Goal: Task Accomplishment & Management: Manage account settings

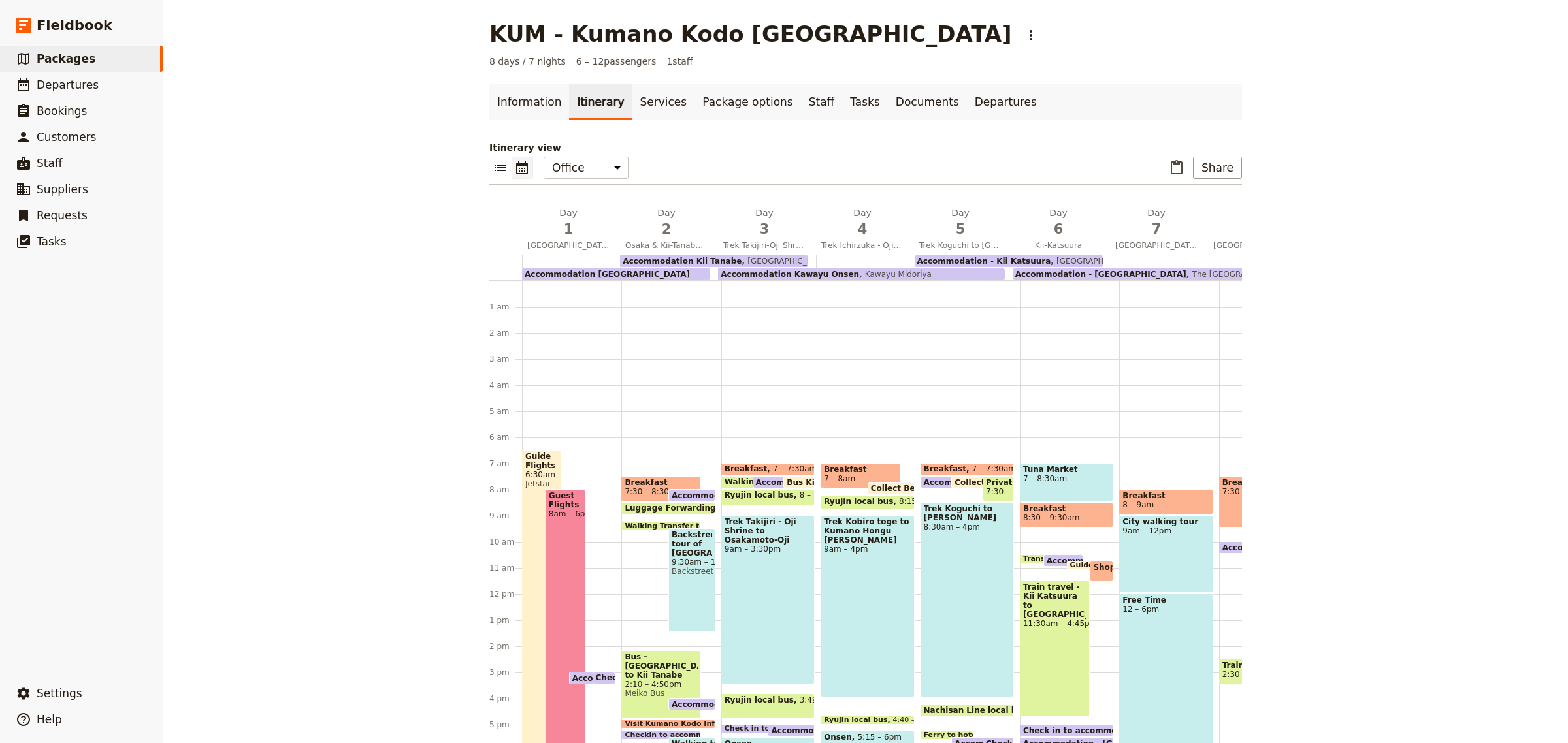
click at [662, 667] on span "Bus - [GEOGRAPHIC_DATA] to Kii Tanabe" at bounding box center [661, 666] width 73 height 28
select select "2"
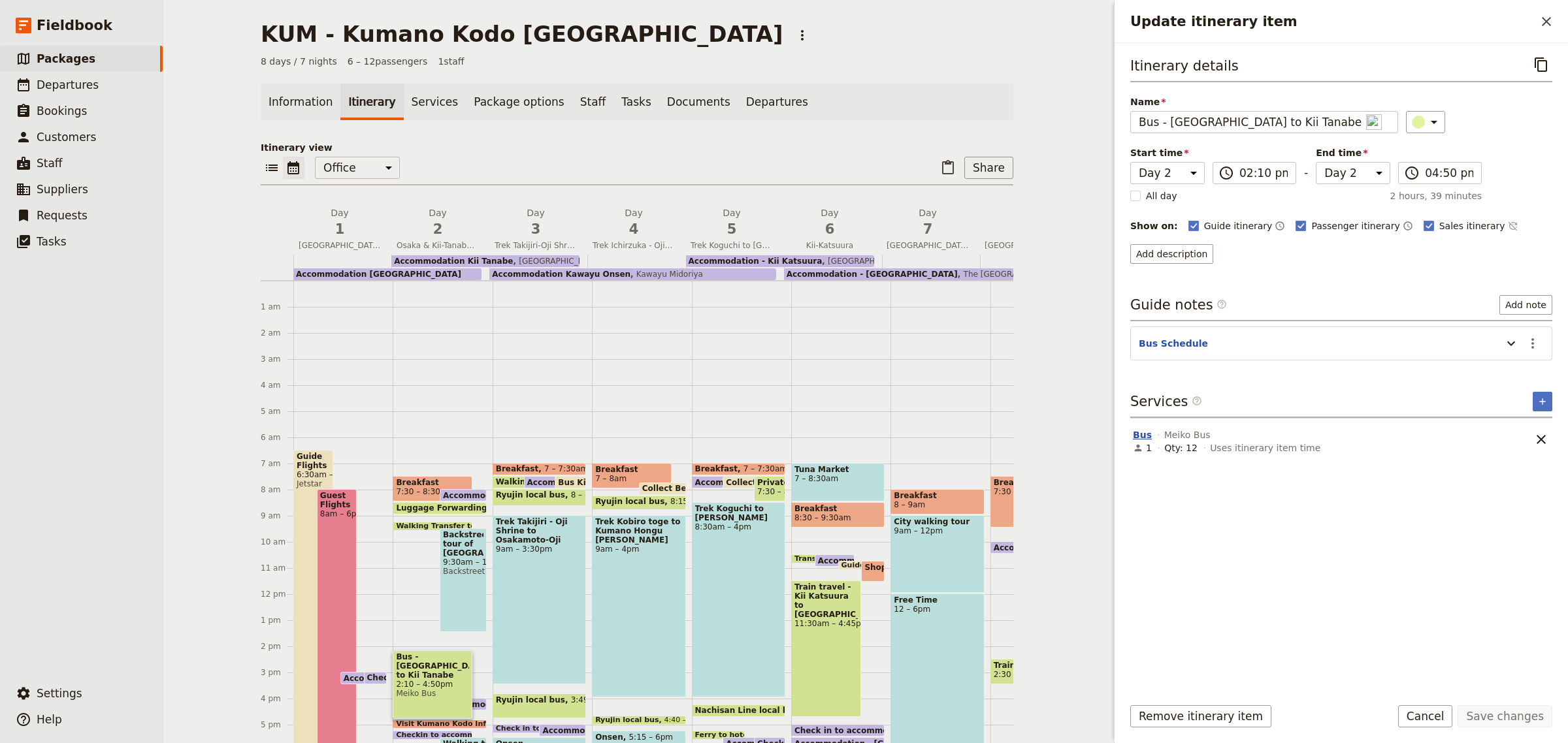
click at [1144, 435] on button "Bus" at bounding box center [1142, 435] width 19 height 13
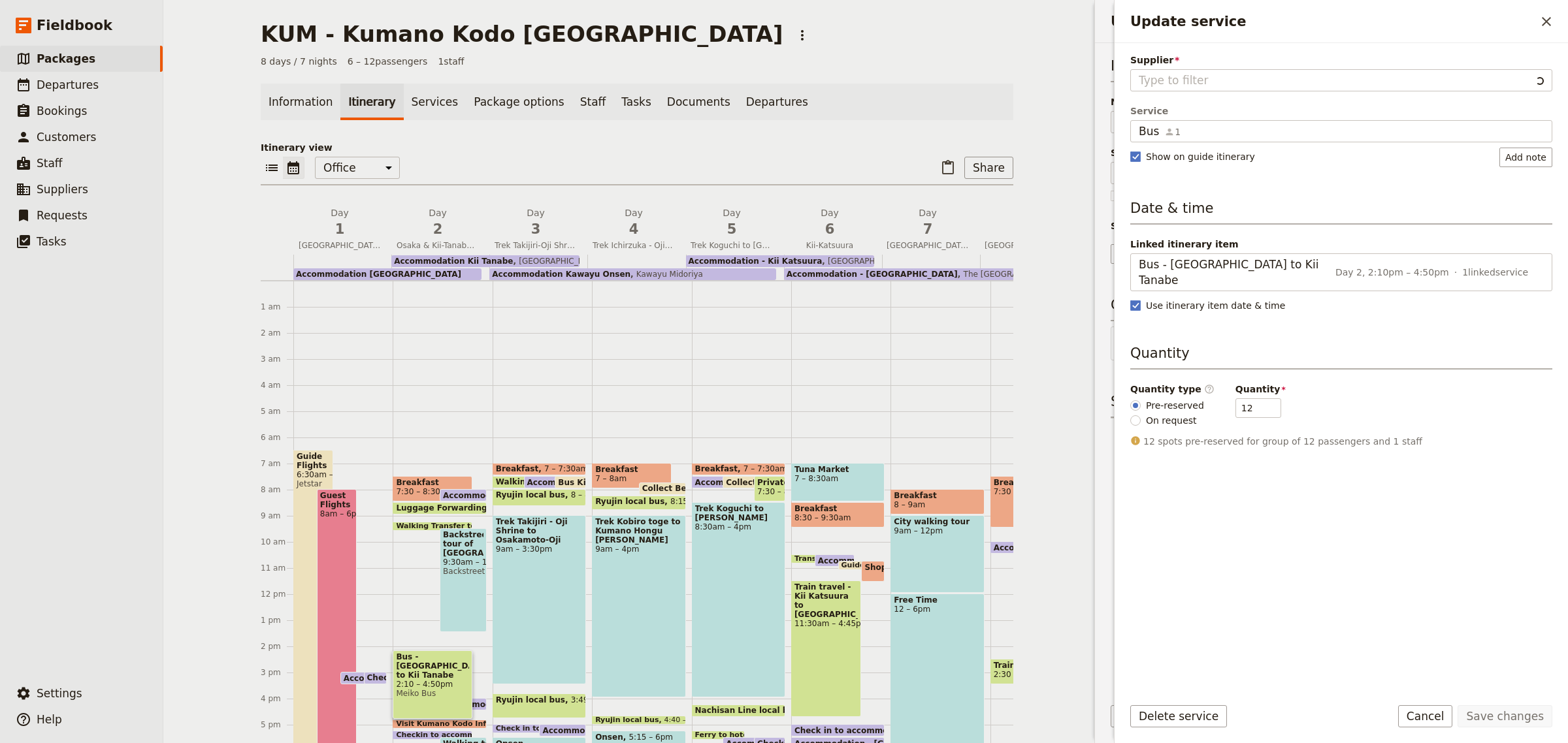
type input "Meiko Bus"
click at [1541, 22] on icon "Close drawer" at bounding box center [1546, 21] width 16 height 16
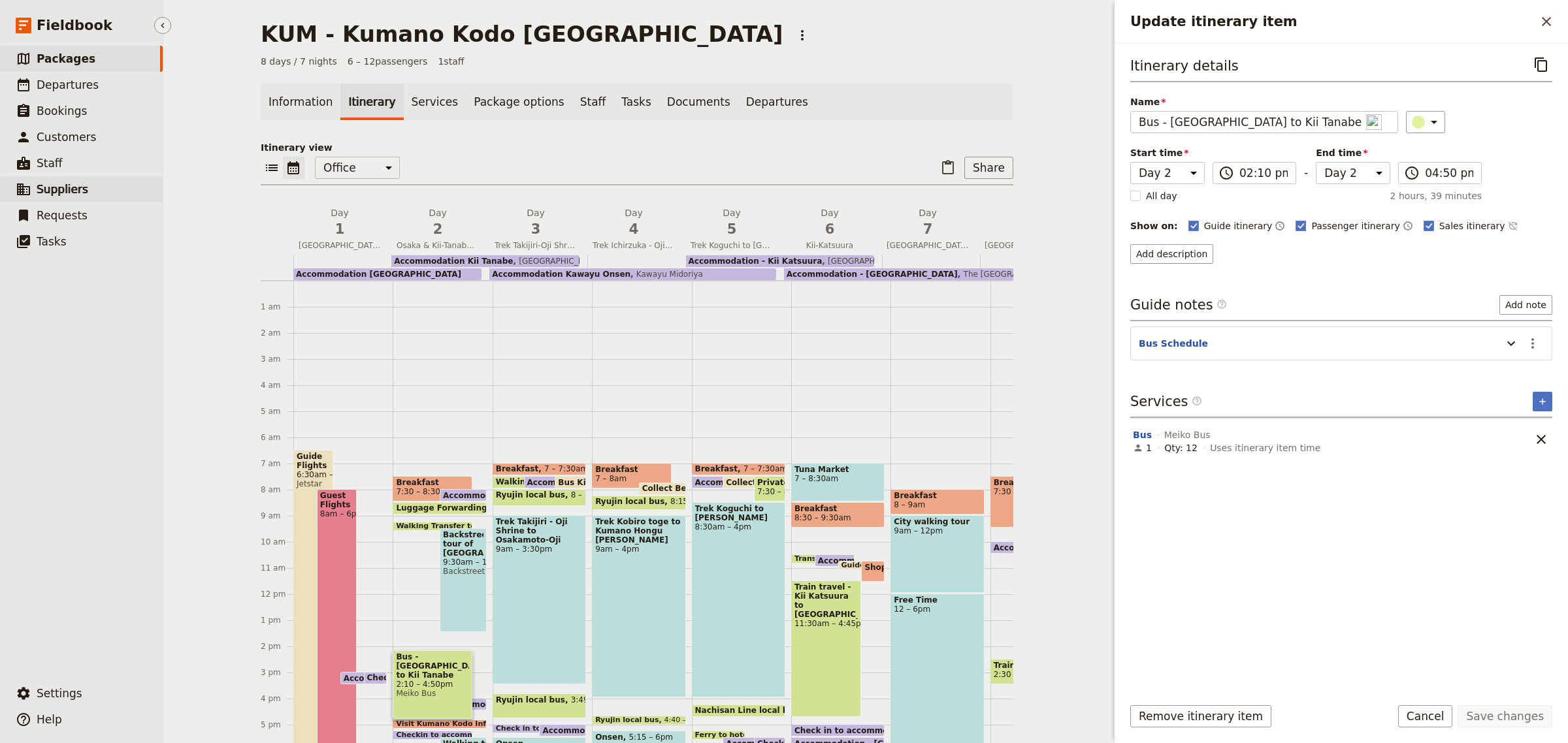
click at [67, 191] on span "Suppliers" at bounding box center [62, 190] width 51 height 13
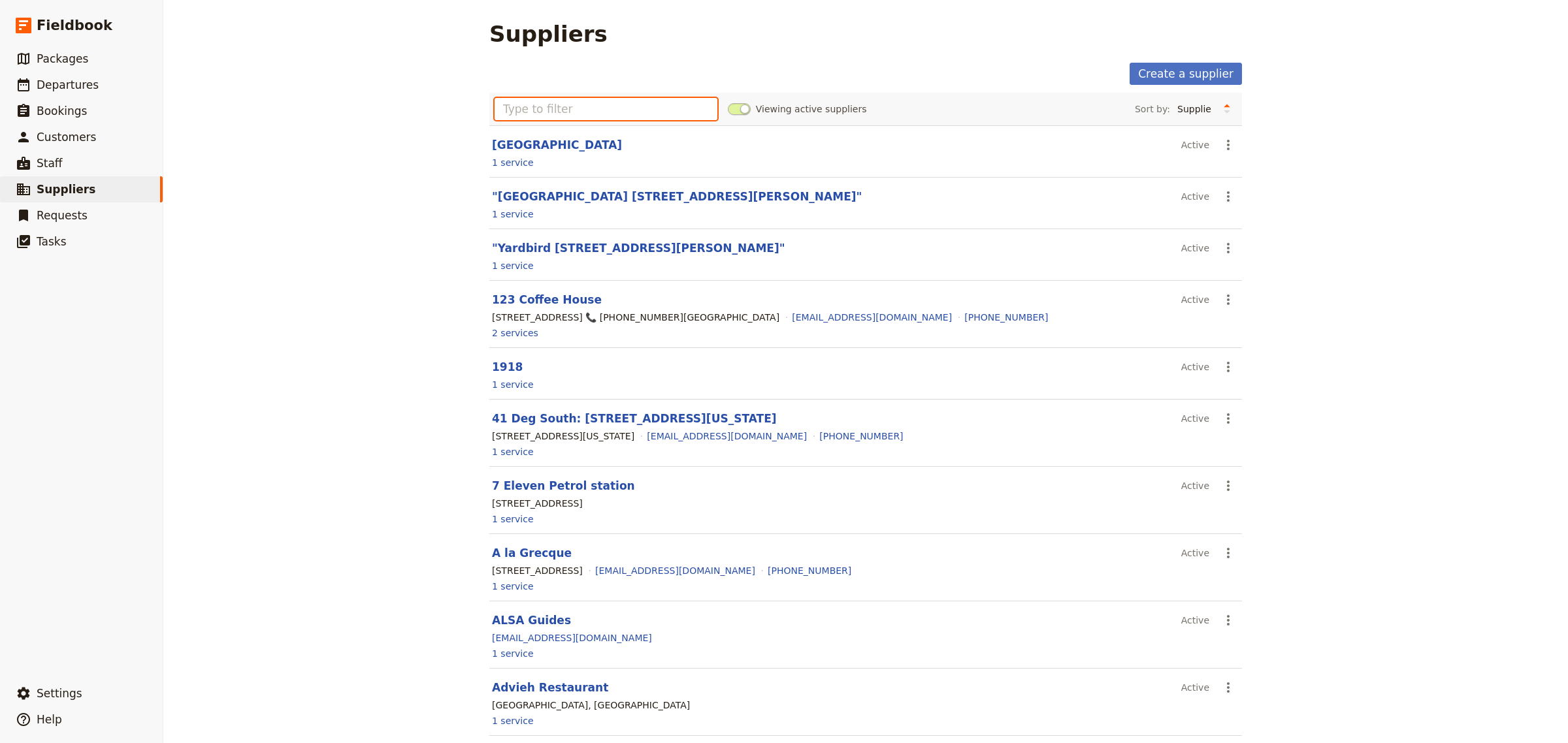
click at [517, 100] on input "text" at bounding box center [605, 109] width 223 height 22
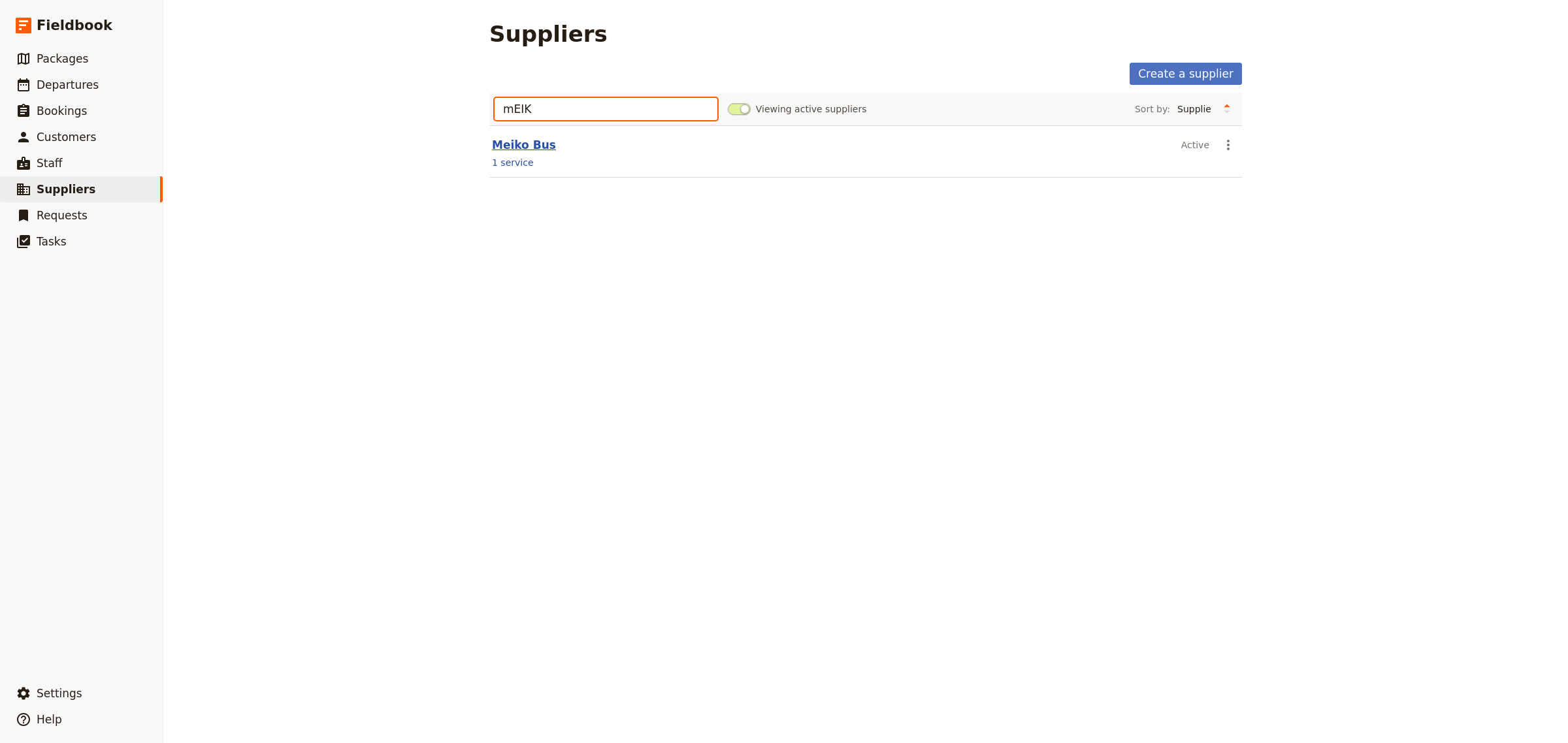
type input "mEIK"
click at [537, 140] on link "Meiko Bus" at bounding box center [524, 145] width 64 height 13
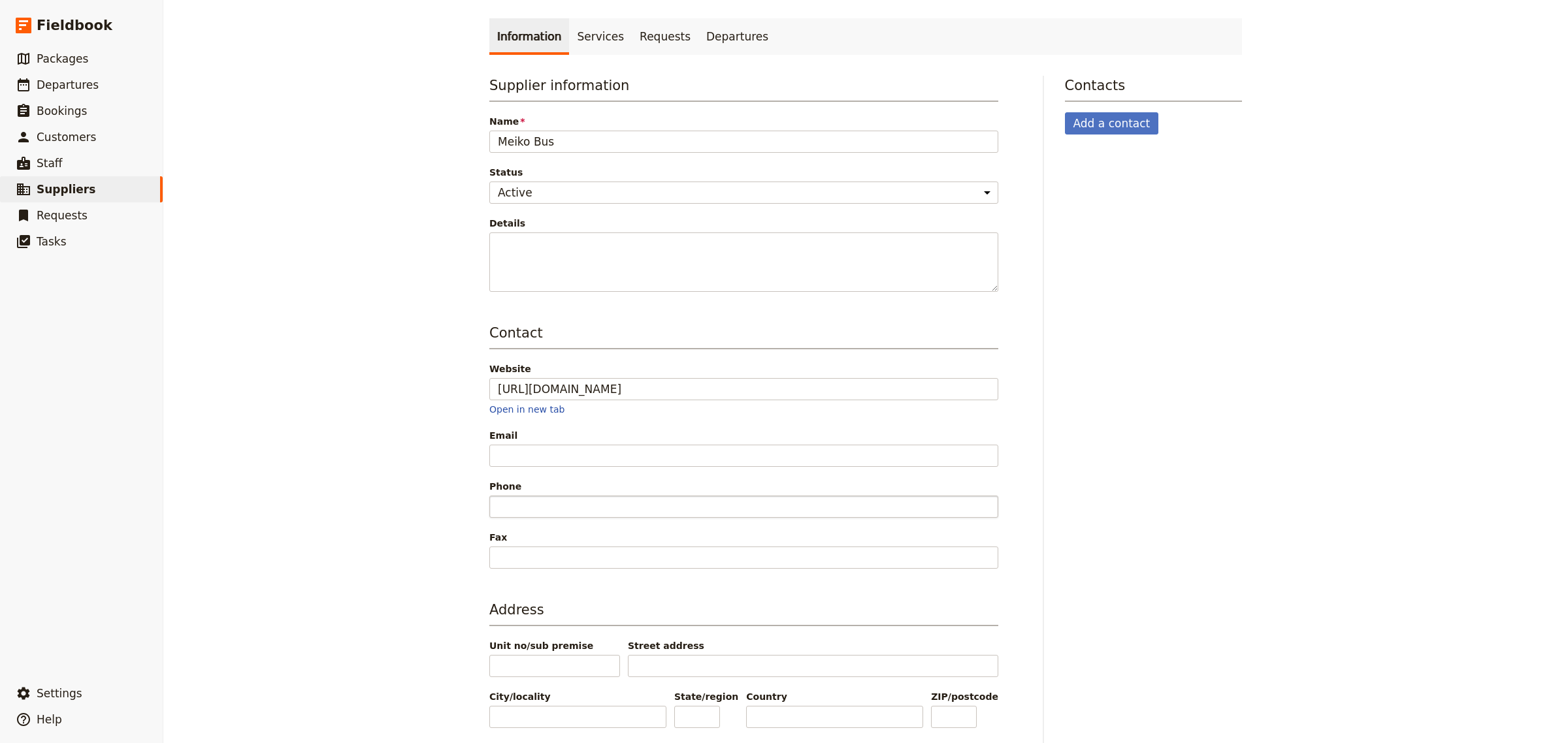
scroll to position [93, 0]
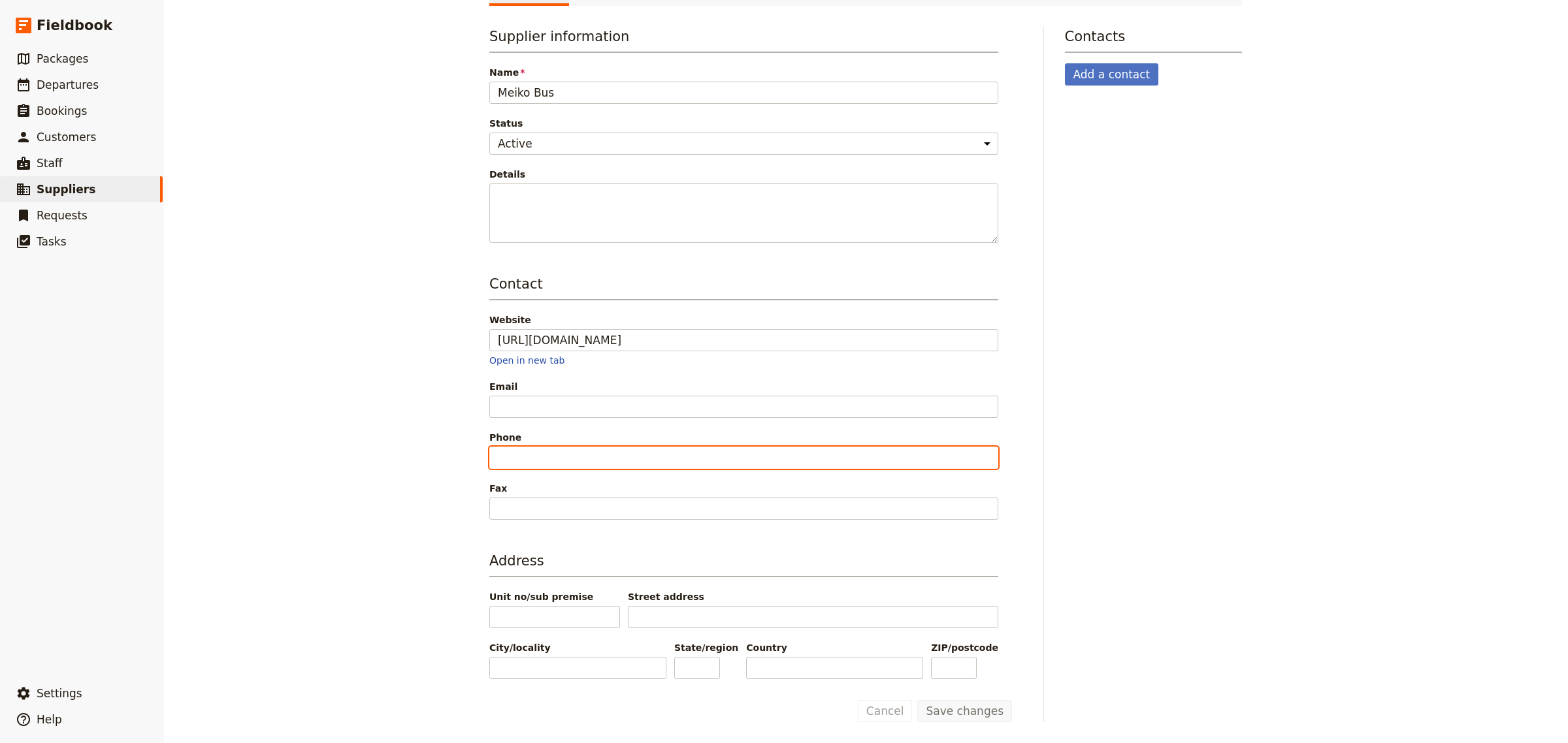
click at [537, 459] on input "Phone" at bounding box center [743, 457] width 509 height 22
paste input "[PHONE_NUMBER]"
type input "[PHONE_NUMBER]"
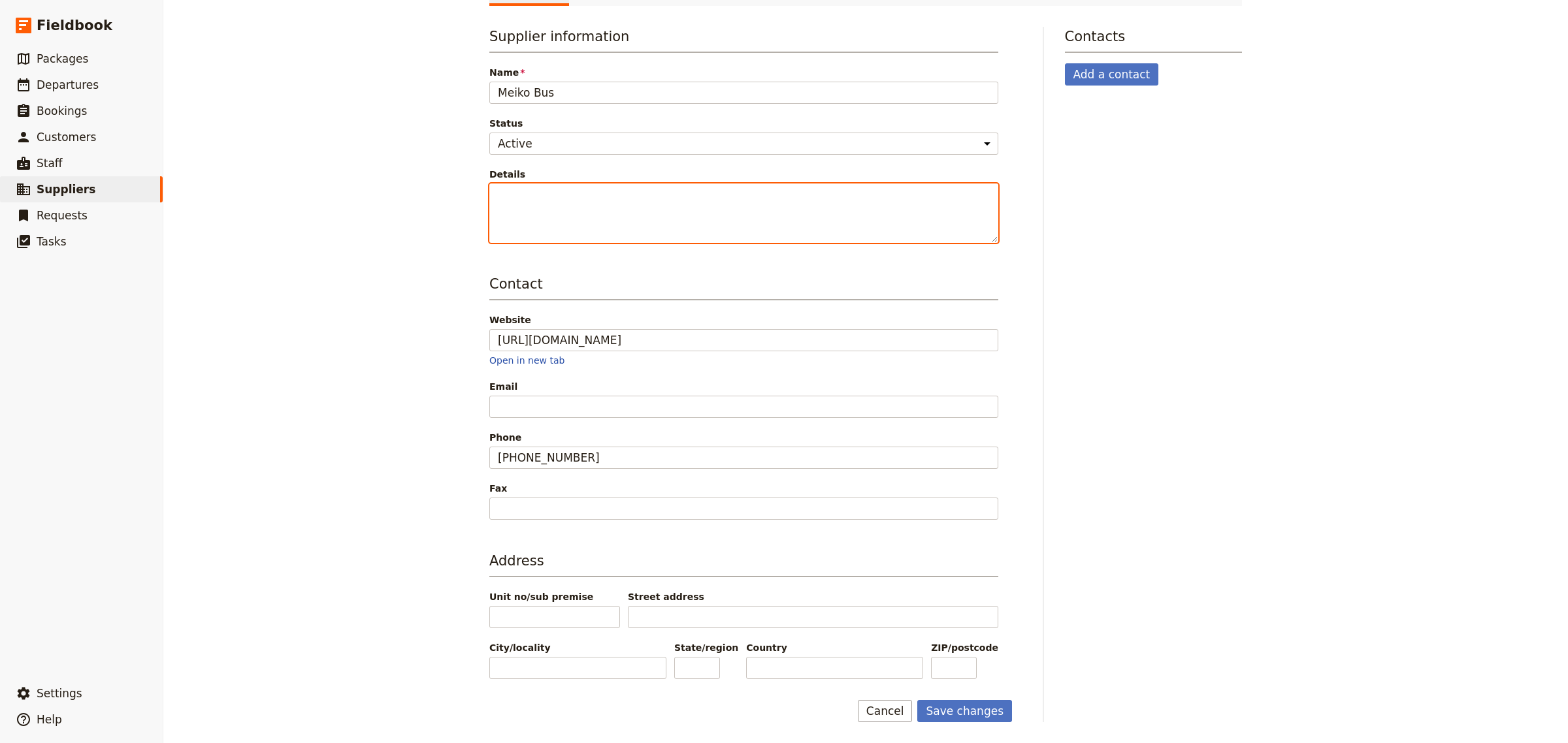
click at [651, 214] on textarea "Details" at bounding box center [743, 213] width 509 height 60
type textarea "Must call and make the reservation. Confirmation provided Pay on pick up of tic…"
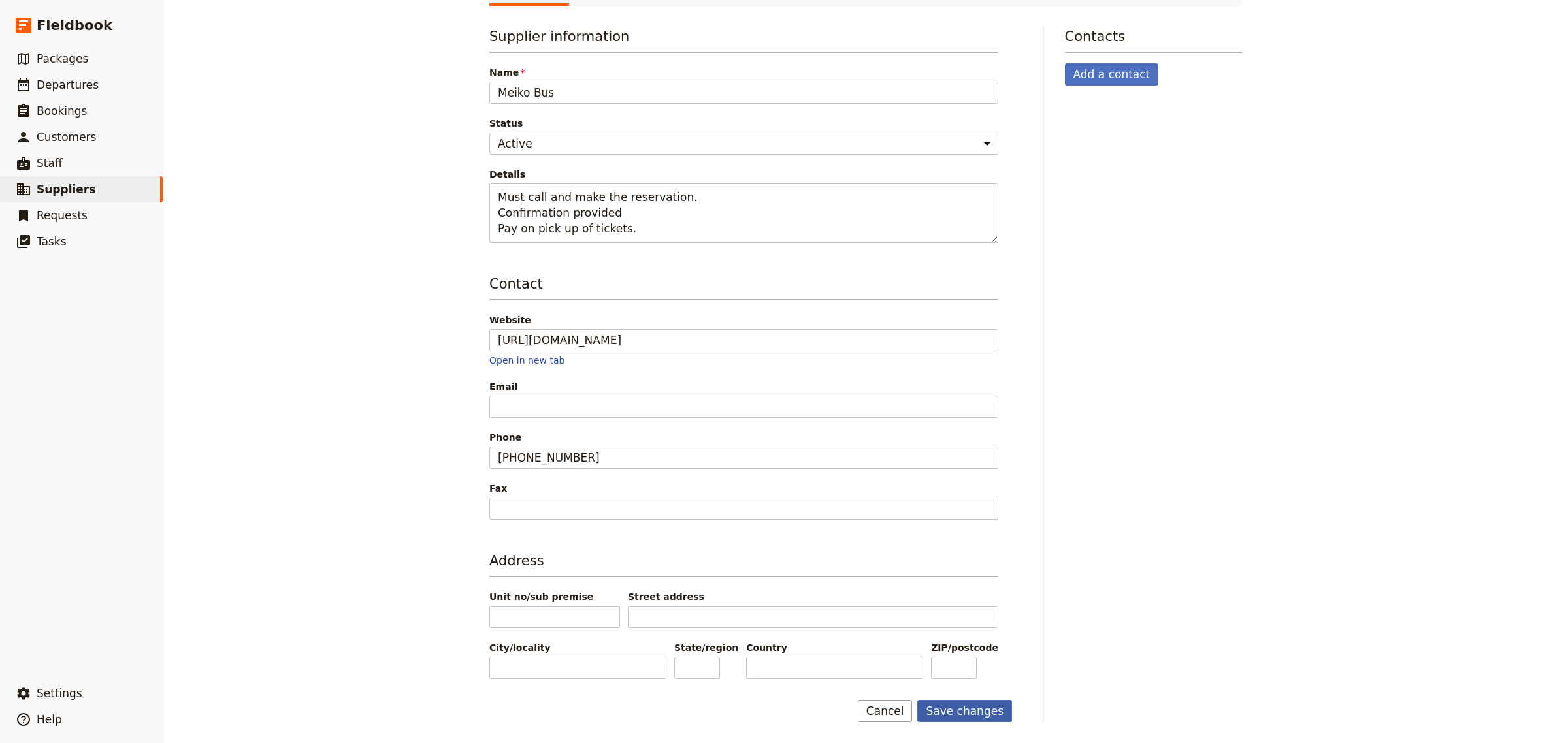
click at [998, 714] on button "Save changes" at bounding box center [964, 711] width 95 height 22
click at [83, 80] on span "Departures" at bounding box center [68, 85] width 62 height 13
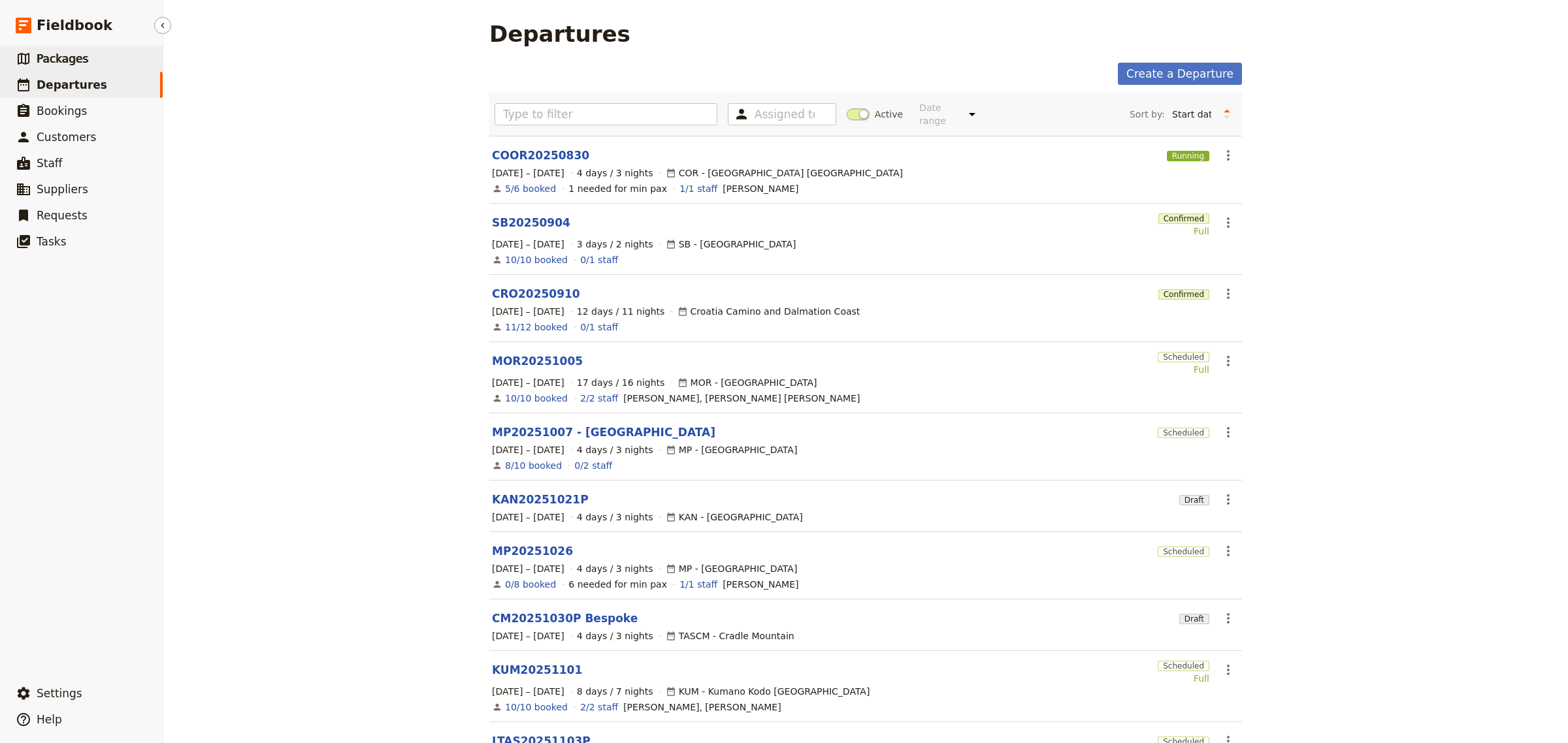
click at [78, 59] on span "Packages" at bounding box center [62, 59] width 51 height 13
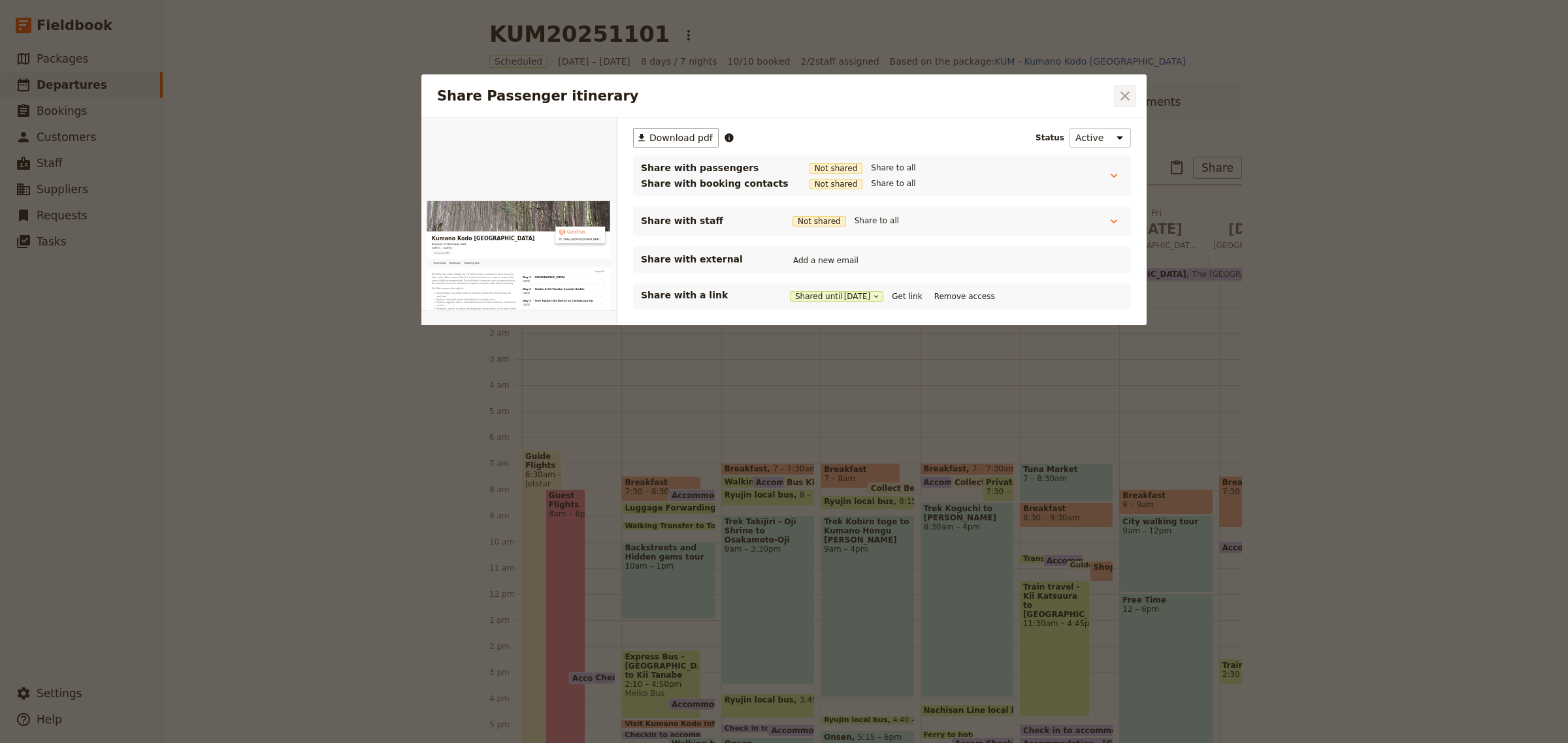
click at [1122, 99] on icon "Close dialog" at bounding box center [1124, 96] width 16 height 16
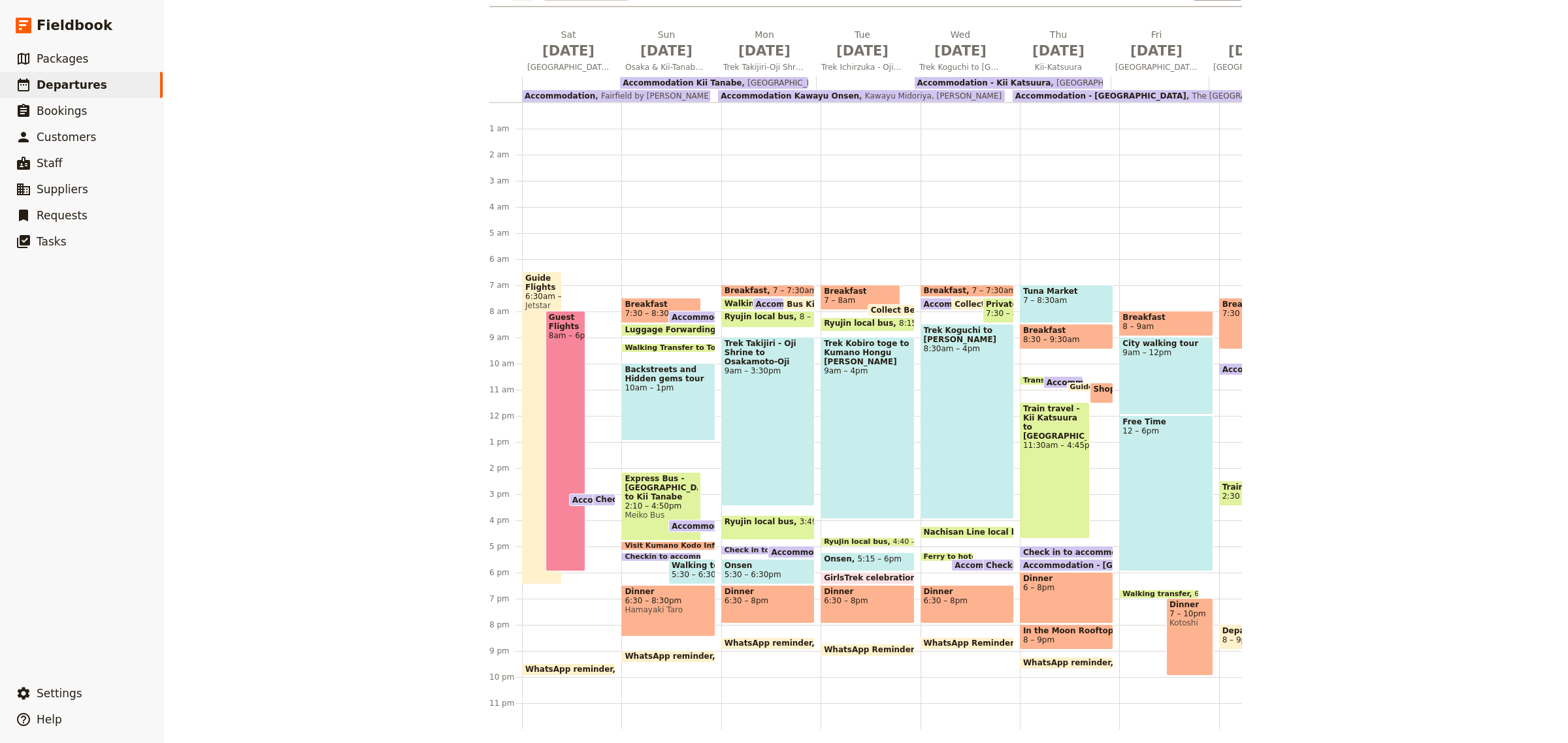
scroll to position [166, 0]
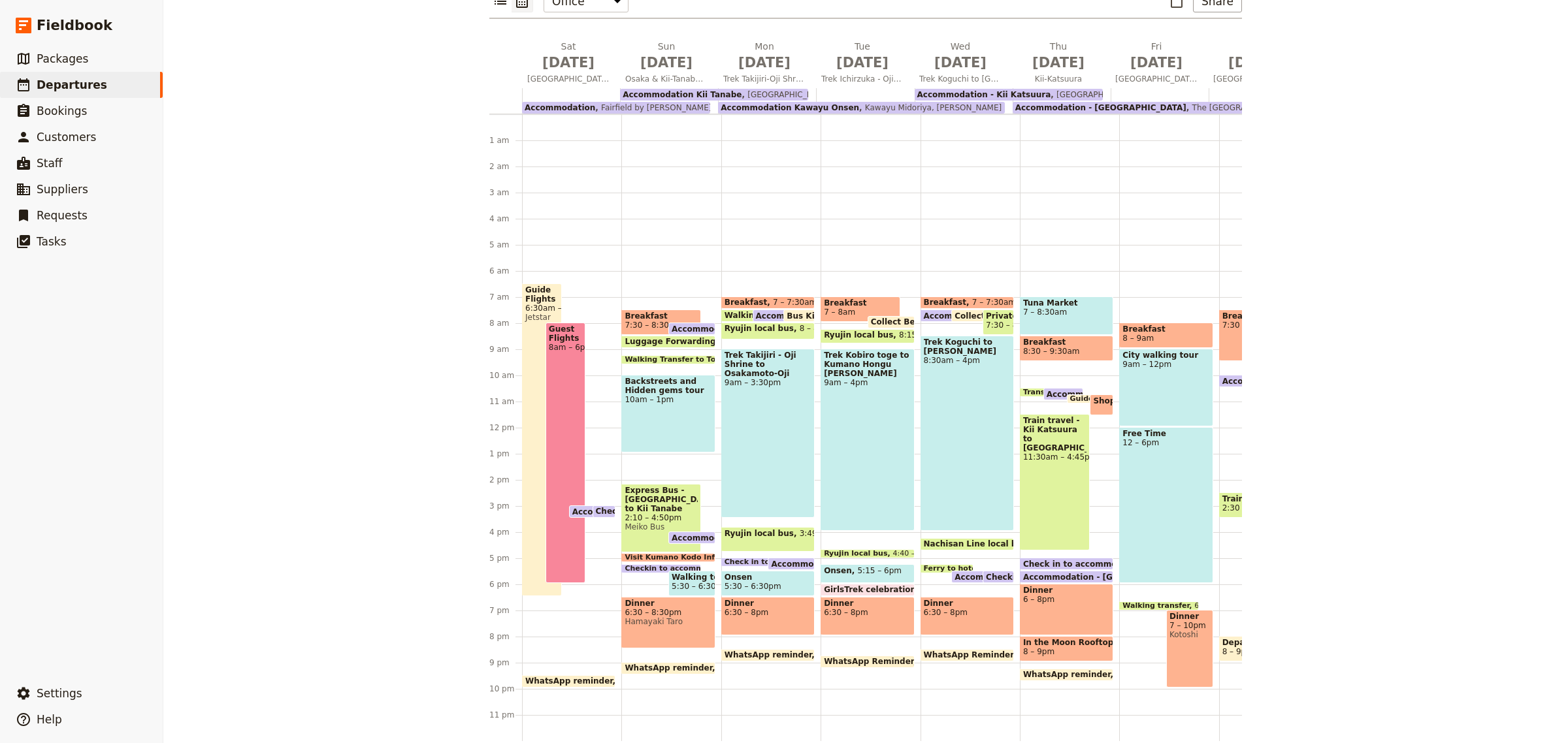
click at [641, 523] on div "Express Bus - Osaka to Kii Tanabe 2:10 – 4:50pm Meiko Bus" at bounding box center [661, 519] width 80 height 69
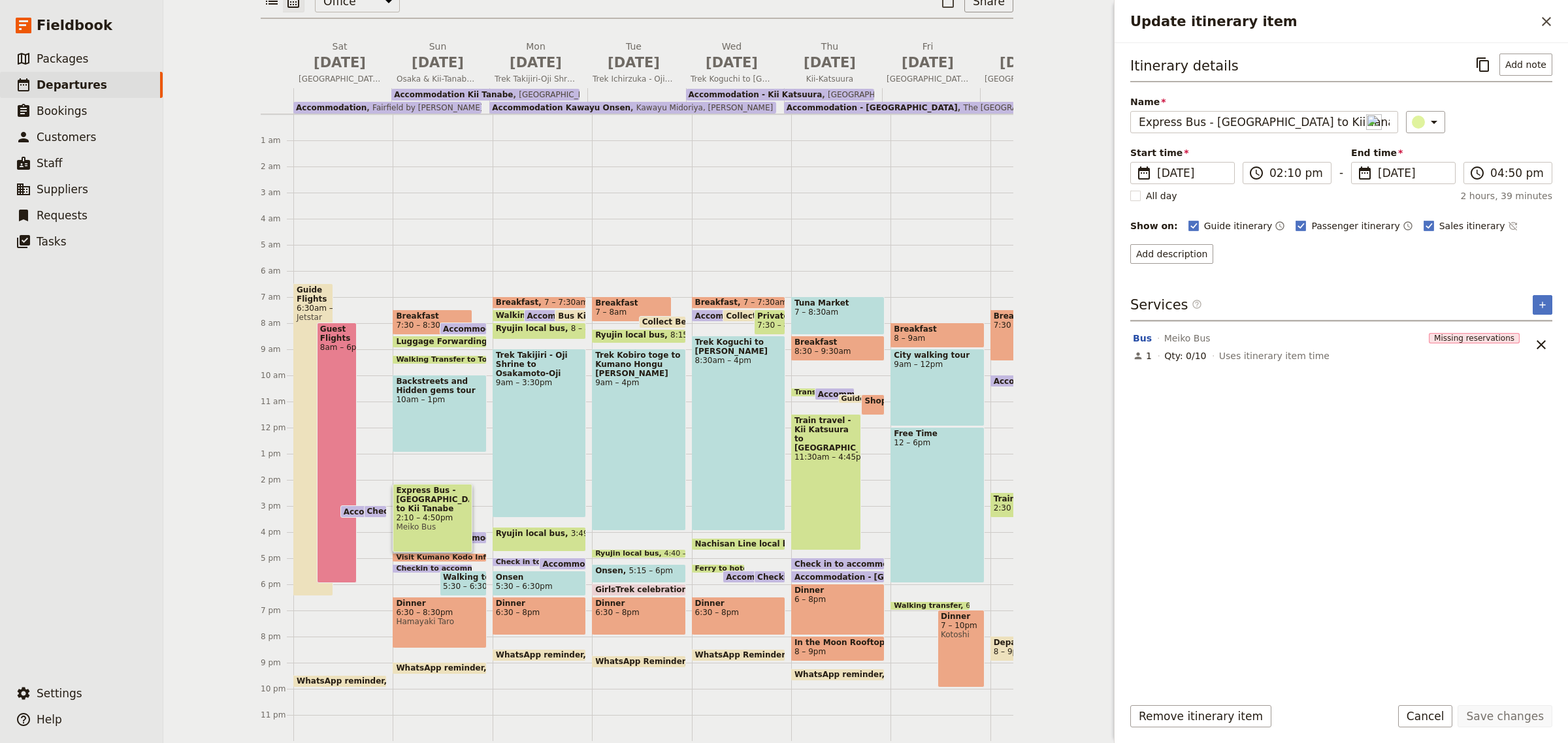
click at [1208, 133] on div "Itinerary details ​ Add note Name Express Bus - Osaka to Kii Tanabe ​ Start tim…" at bounding box center [1341, 159] width 422 height 210
click at [1167, 121] on input "Express Bus - Osaka to Kii Tanabe" at bounding box center [1264, 122] width 268 height 22
drag, startPoint x: 1176, startPoint y: 121, endPoint x: 1126, endPoint y: 122, distance: 50.0
click at [1126, 122] on div "Itinerary details ​ Add note Name Express Bus - Osaka to Kii Tanabe ​ Start tim…" at bounding box center [1340, 364] width 453 height 642
click at [1301, 125] on input "Bus - [GEOGRAPHIC_DATA] to Kii Tanabe" at bounding box center [1264, 122] width 268 height 22
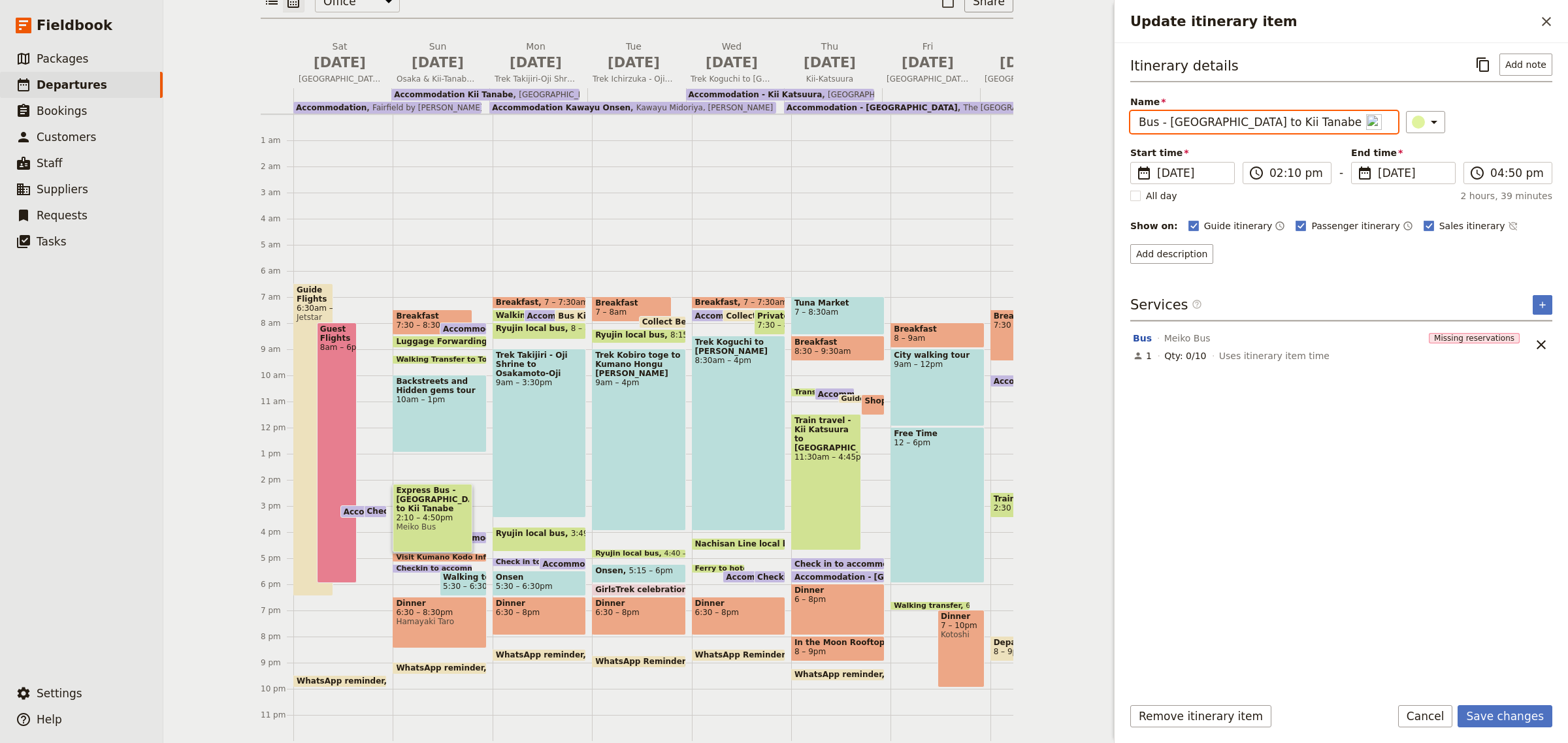
type input "Bus - [GEOGRAPHIC_DATA] to Kii Tanabe"
click at [1336, 282] on div "Itinerary details ​ Add note Name Bus - Osaka to Kii Tanabe ​ Start time ​ 2 No…" at bounding box center [1341, 369] width 422 height 630
click at [1199, 252] on button "Add description" at bounding box center [1171, 254] width 83 height 19
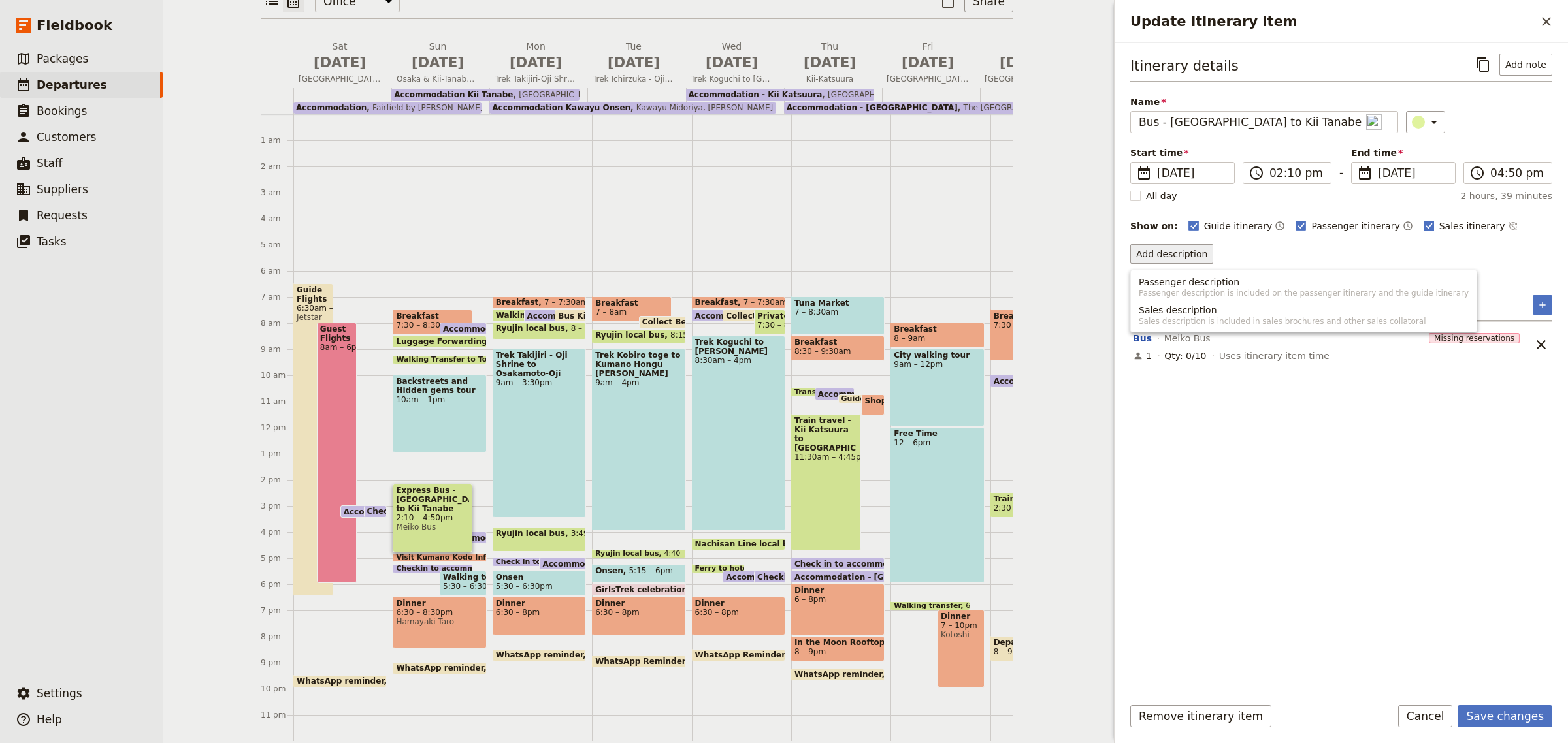
click at [1423, 225] on rect "Update itinerary item" at bounding box center [1428, 226] width 10 height 10
click at [1423, 219] on input "Sales itinerary" at bounding box center [1423, 219] width 1 height 1
checkbox input "false"
click at [1220, 256] on button "Add passenger description" at bounding box center [1196, 254] width 134 height 19
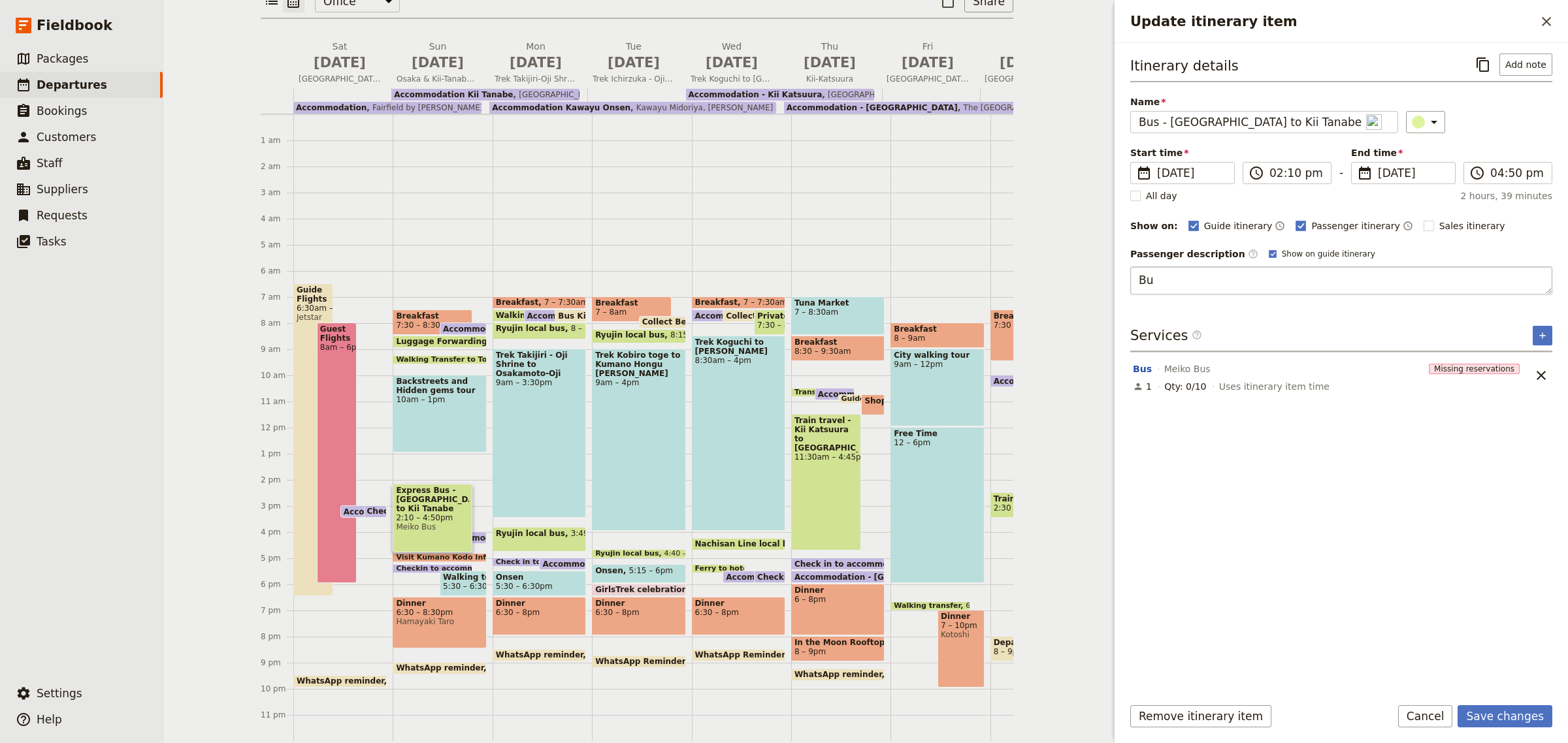
type textarea "B"
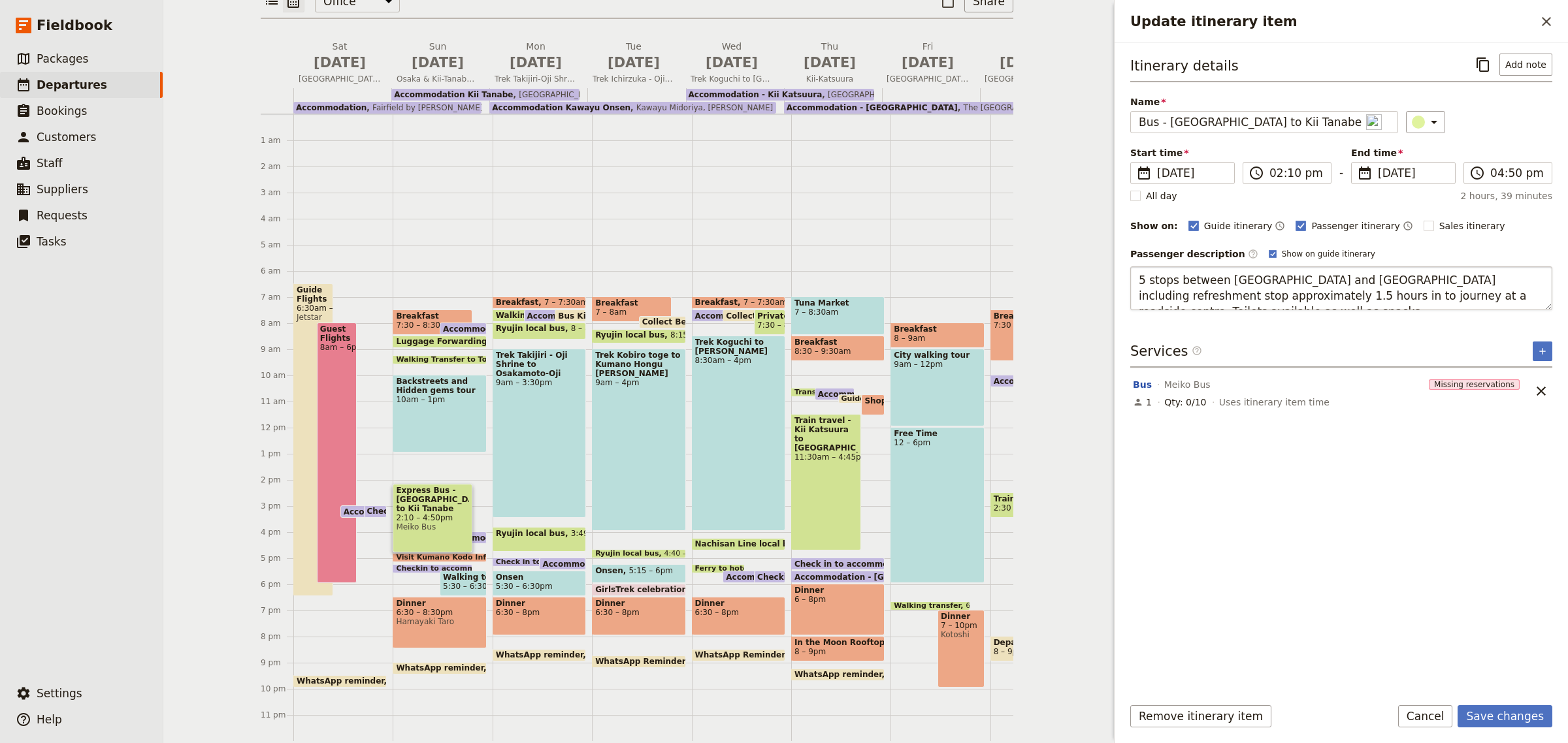
type textarea "5 stops between Osaka and Kii Tanabe including refreshment stop approximately 1…"
click at [1523, 715] on button "Save changes" at bounding box center [1504, 716] width 95 height 22
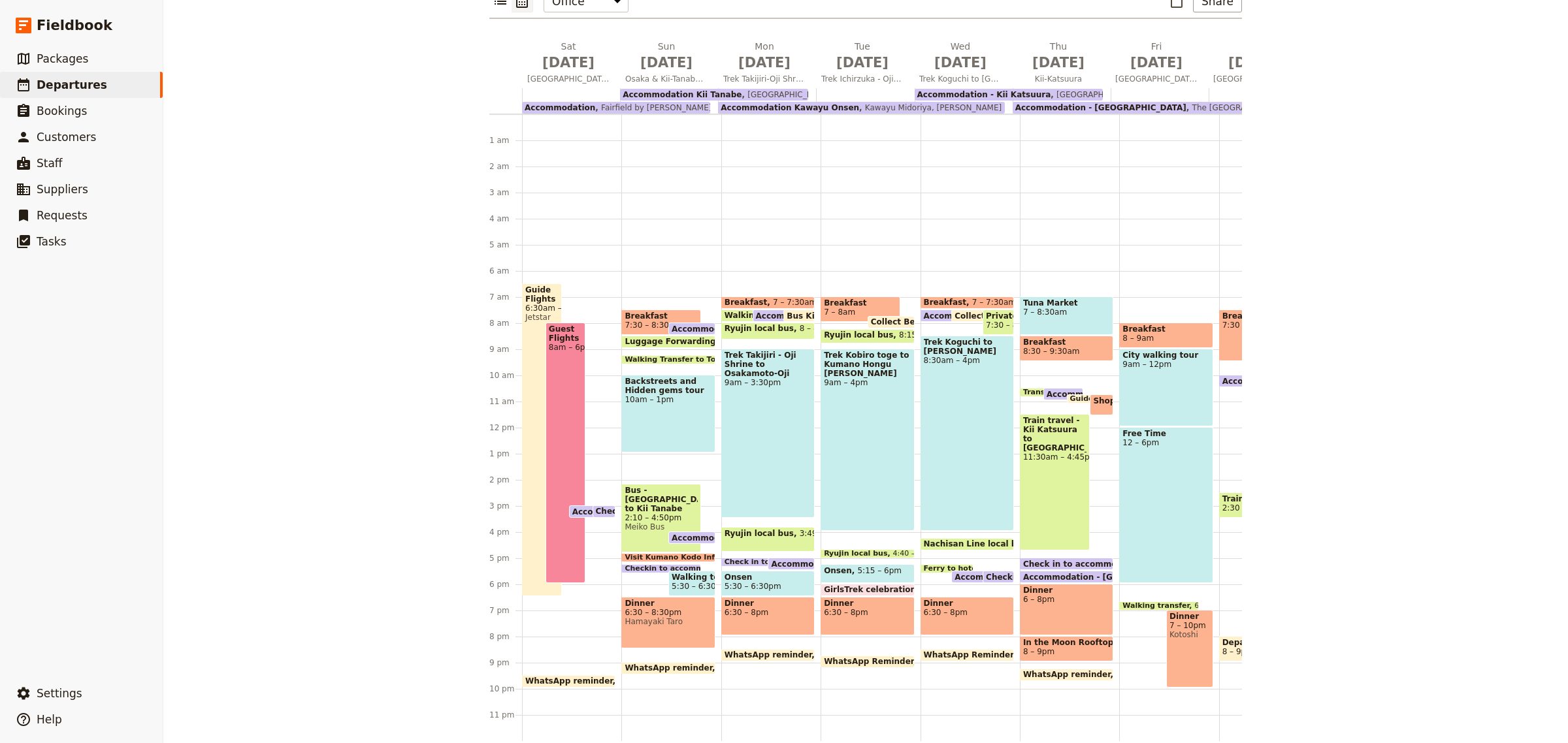
click at [631, 523] on span "Meiko Bus" at bounding box center [661, 527] width 73 height 9
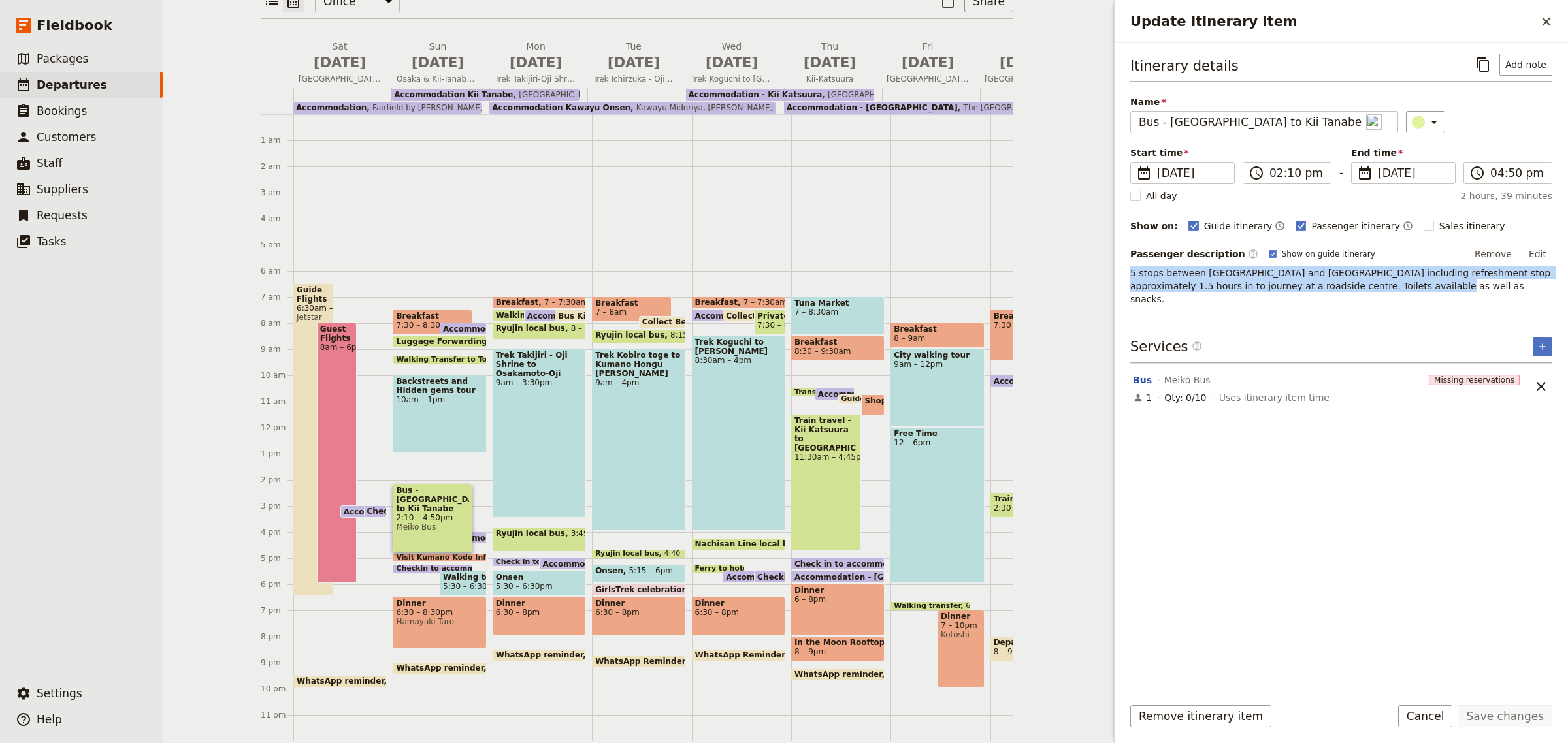
drag, startPoint x: 1367, startPoint y: 288, endPoint x: 1130, endPoint y: 273, distance: 237.5
click at [1130, 273] on p "5 stops between Osaka and Kii Tanabe including refreshment stop approximately 1…" at bounding box center [1341, 286] width 422 height 40
copy p "5 stops between Osaka and Kii Tanabe including refreshment stop approximately 1…"
click at [56, 62] on span "Packages" at bounding box center [62, 59] width 51 height 13
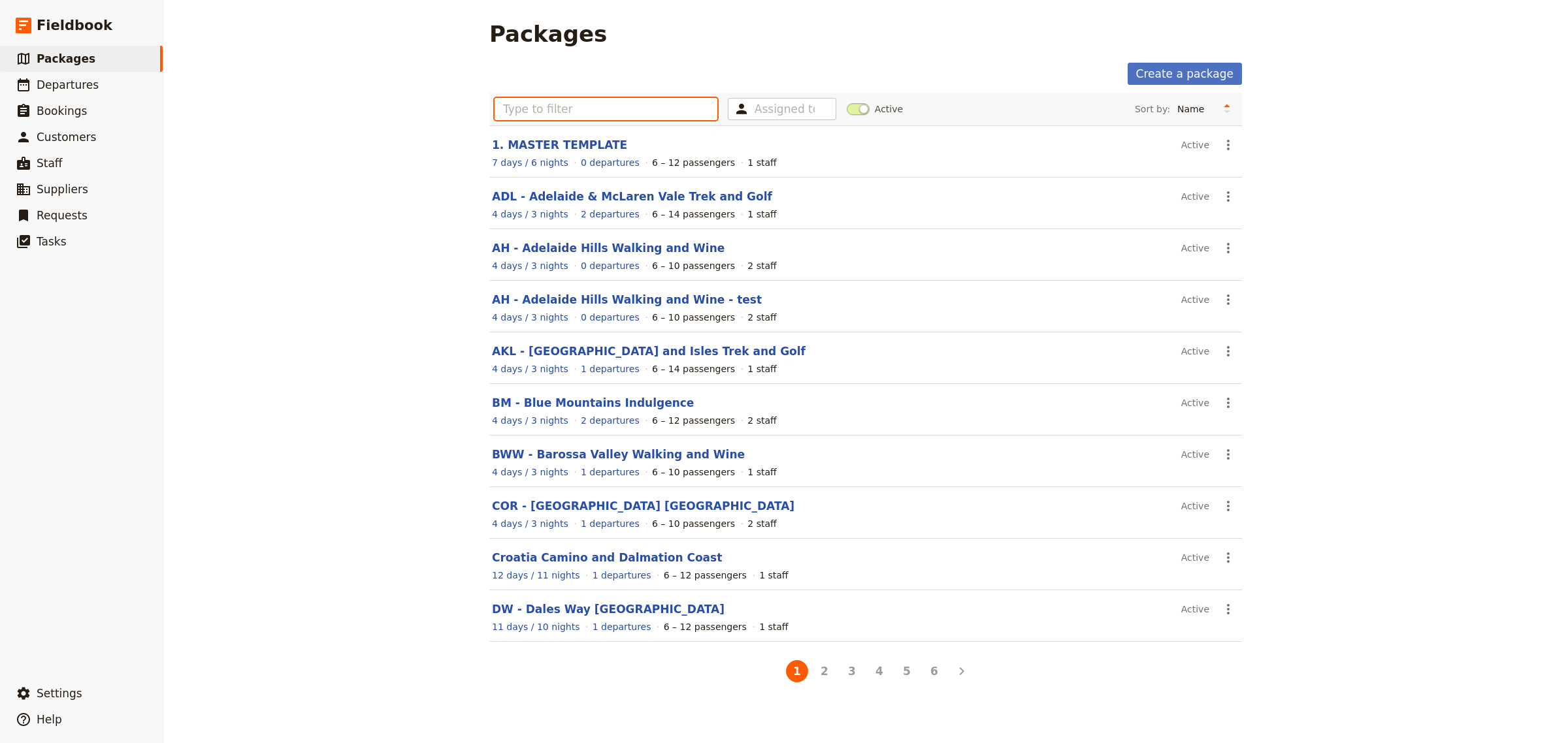
click at [587, 99] on input "text" at bounding box center [605, 109] width 223 height 22
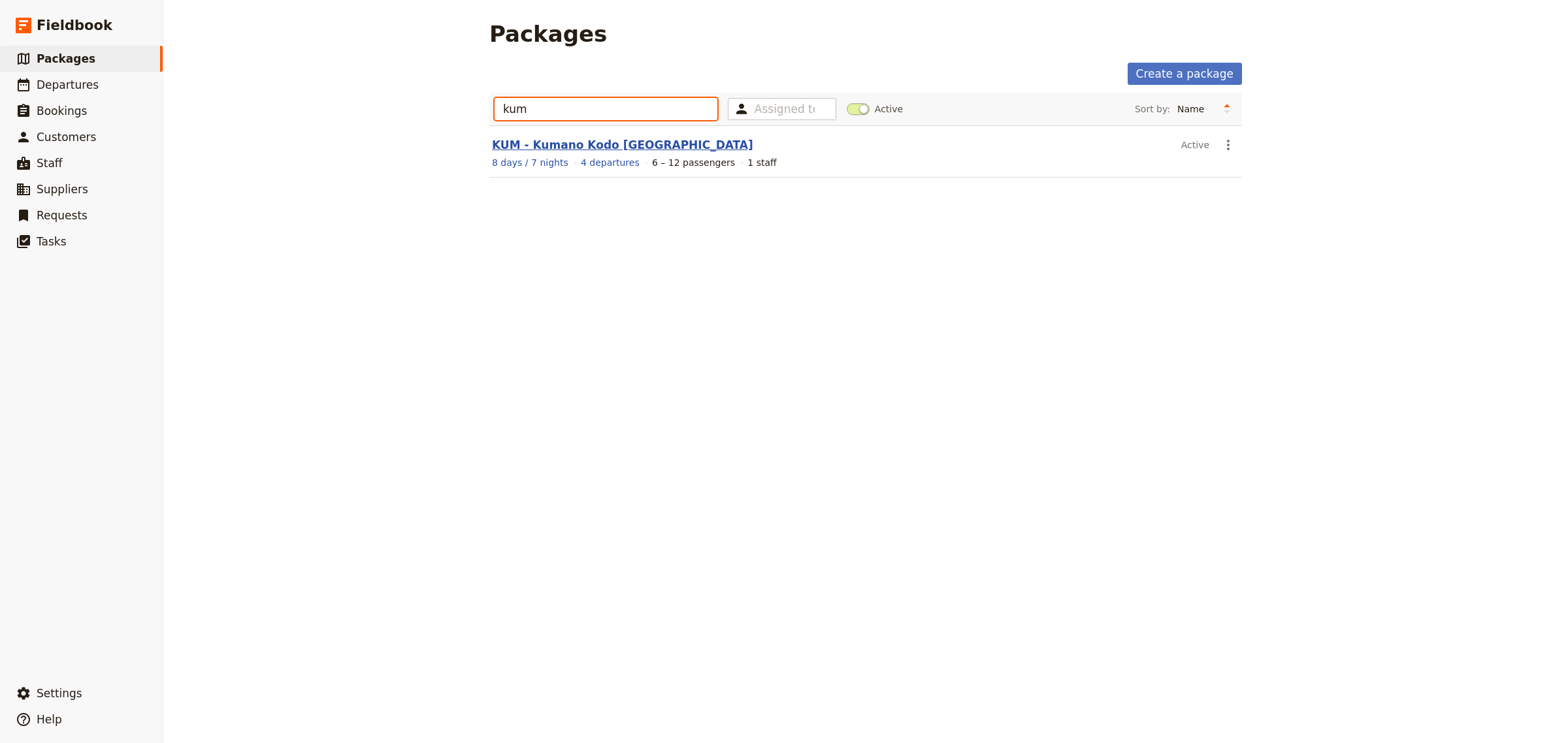
type input "kum"
click at [577, 141] on link "KUM - Kumano Kodo [GEOGRAPHIC_DATA]" at bounding box center [622, 145] width 261 height 13
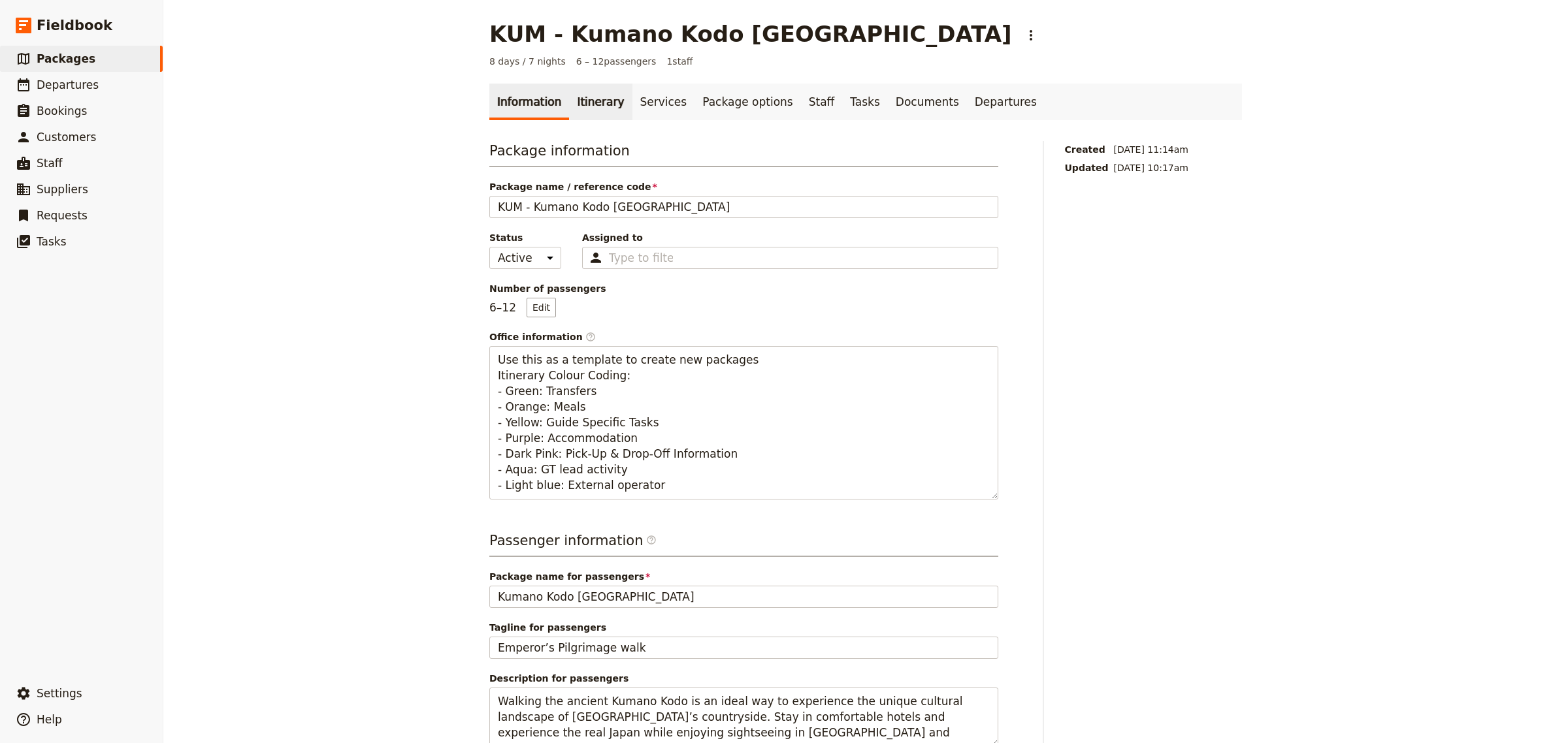
click at [601, 106] on link "Itinerary" at bounding box center [600, 102] width 63 height 37
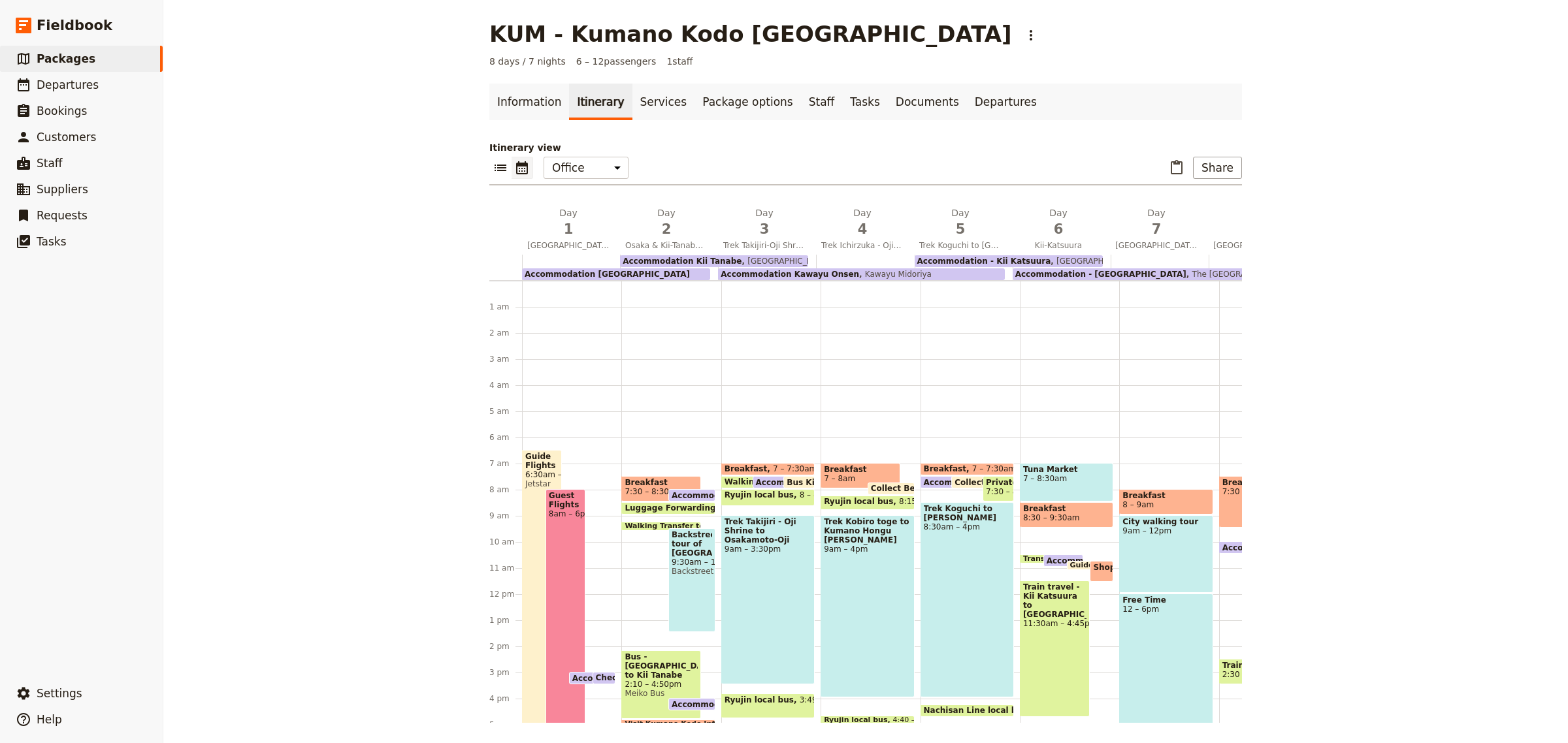
scroll to position [156, 0]
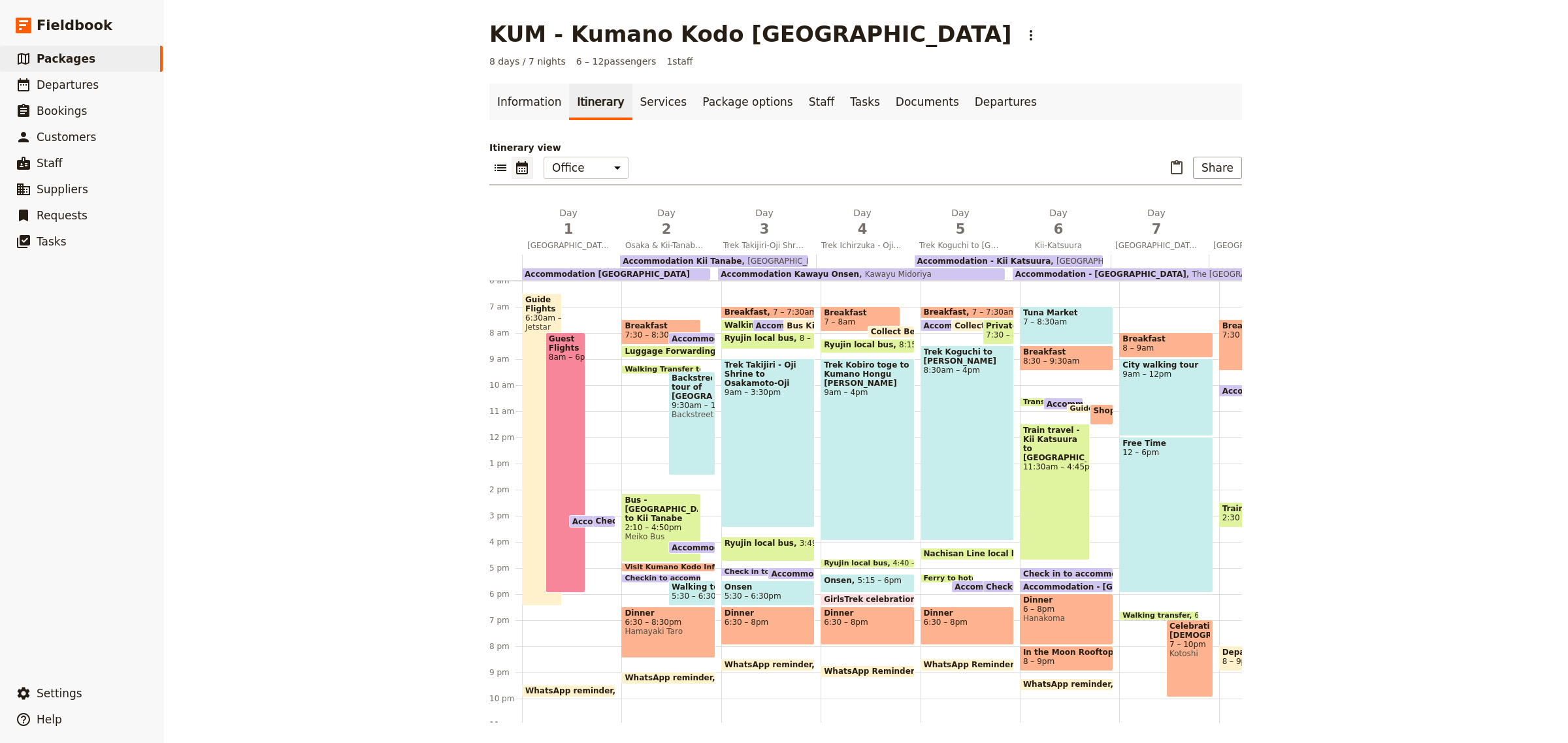
click at [653, 534] on div "Bus - [GEOGRAPHIC_DATA] to Kii Tanabe 2:10 – 4:50pm [PERSON_NAME]" at bounding box center [661, 528] width 80 height 69
select select "2"
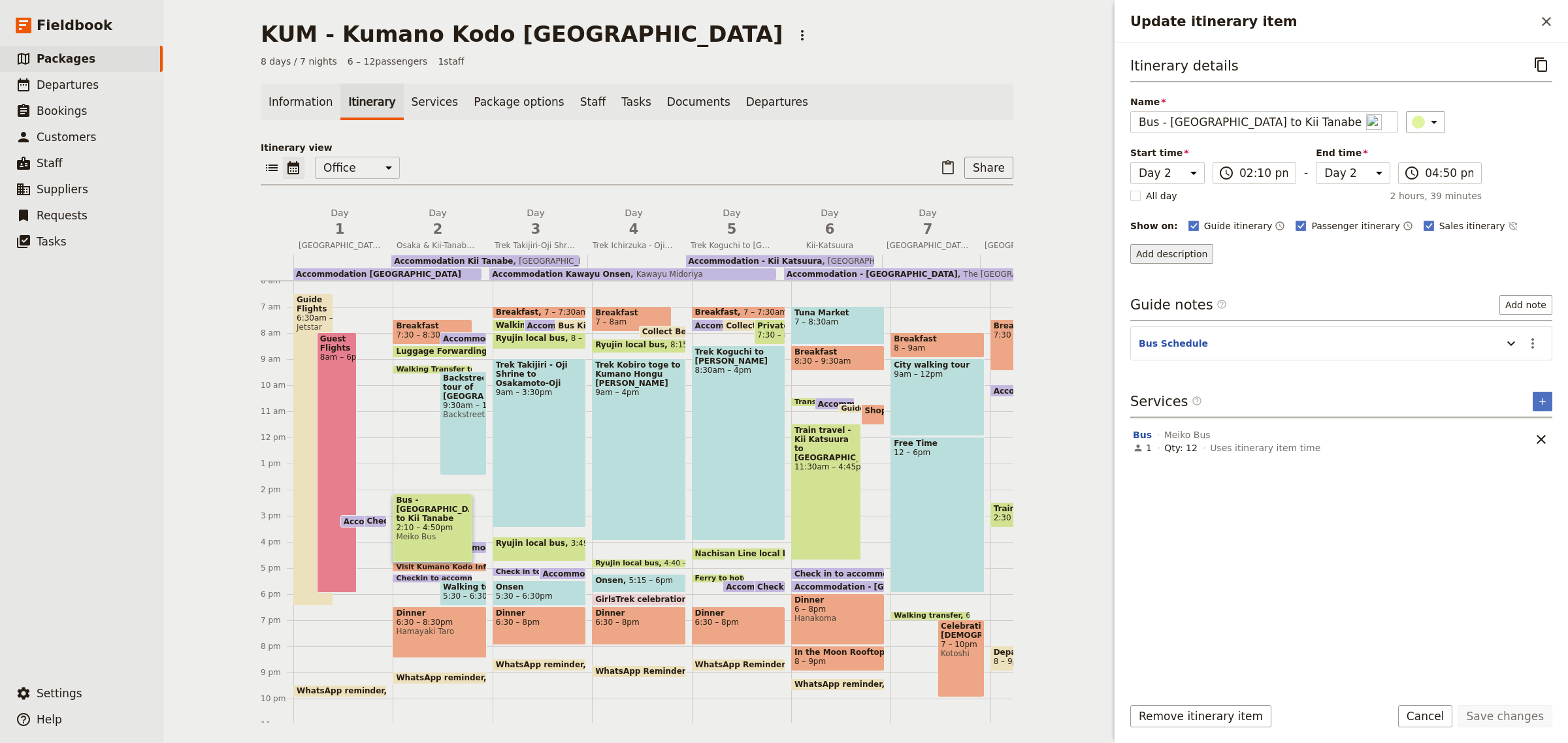
click at [1176, 256] on button "Add description" at bounding box center [1171, 254] width 83 height 19
click at [1177, 277] on span "Passenger description" at bounding box center [1189, 282] width 101 height 13
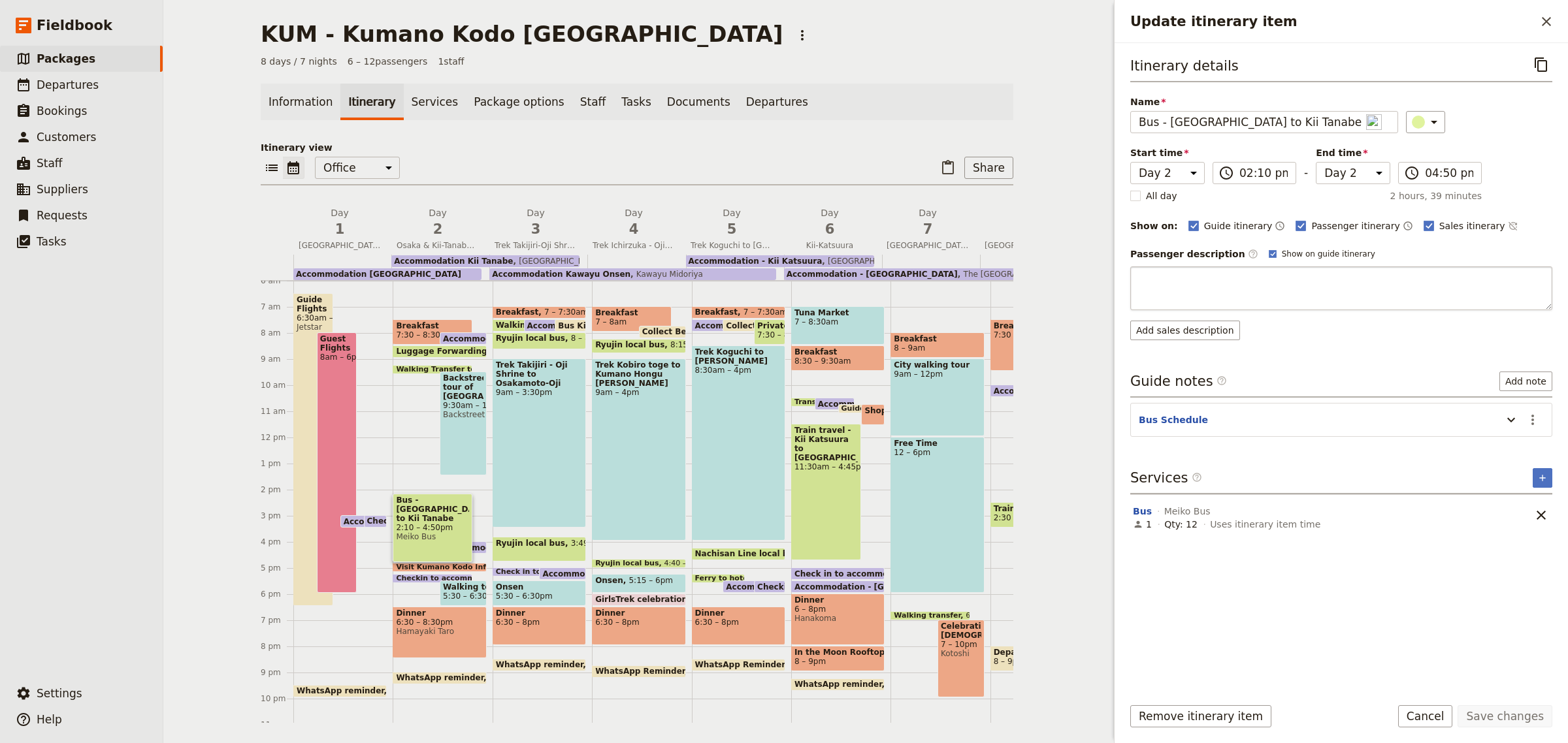
type textarea "5 stops between Osaka and Kii Tanabe including refreshment stop approximately 1…"
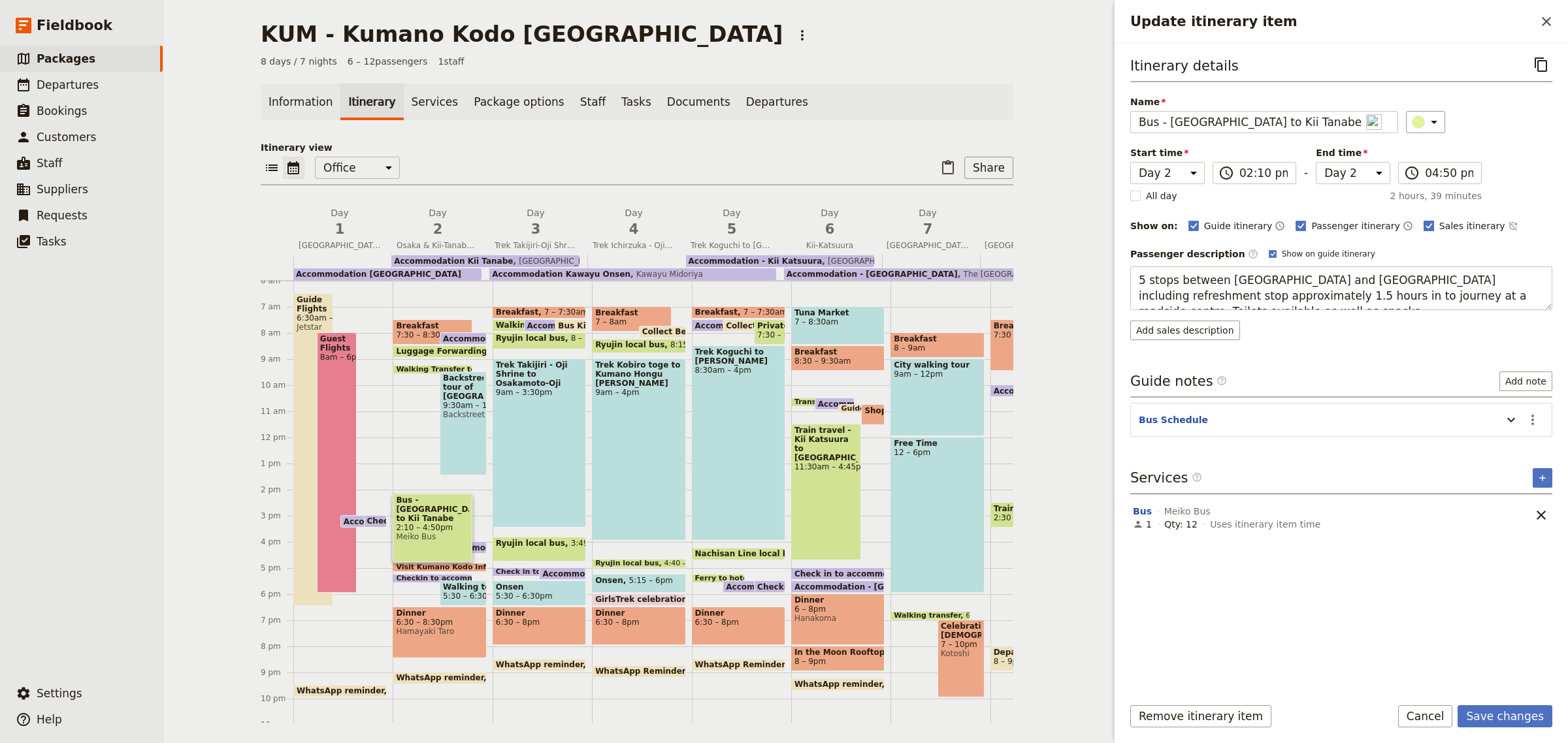
click at [1423, 227] on rect "Update itinerary item" at bounding box center [1428, 226] width 10 height 10
click at [1423, 219] on input "Sales itinerary" at bounding box center [1423, 219] width 1 height 1
checkbox input "false"
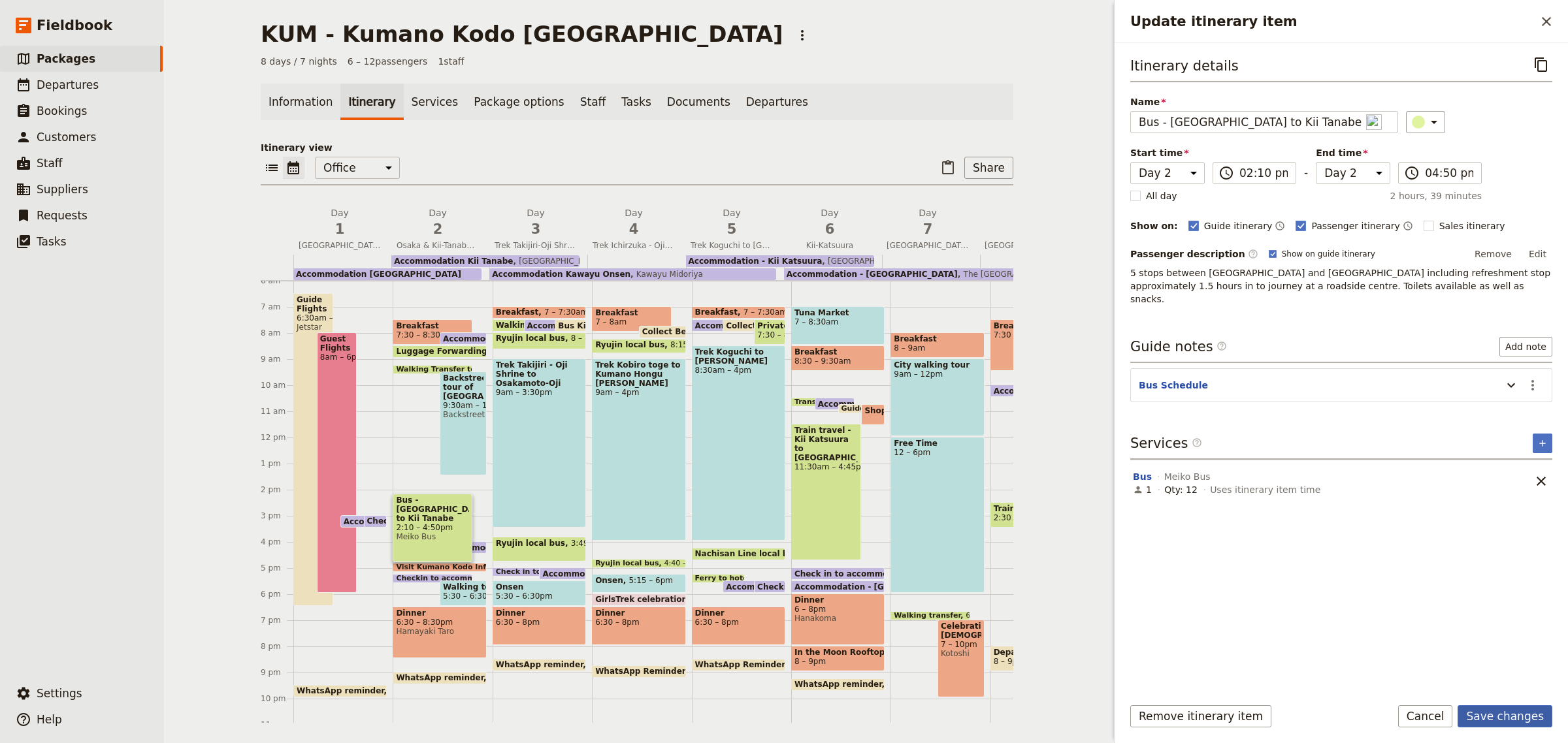
click at [1486, 712] on button "Save changes" at bounding box center [1504, 716] width 95 height 22
